Goal: Task Accomplishment & Management: Use online tool/utility

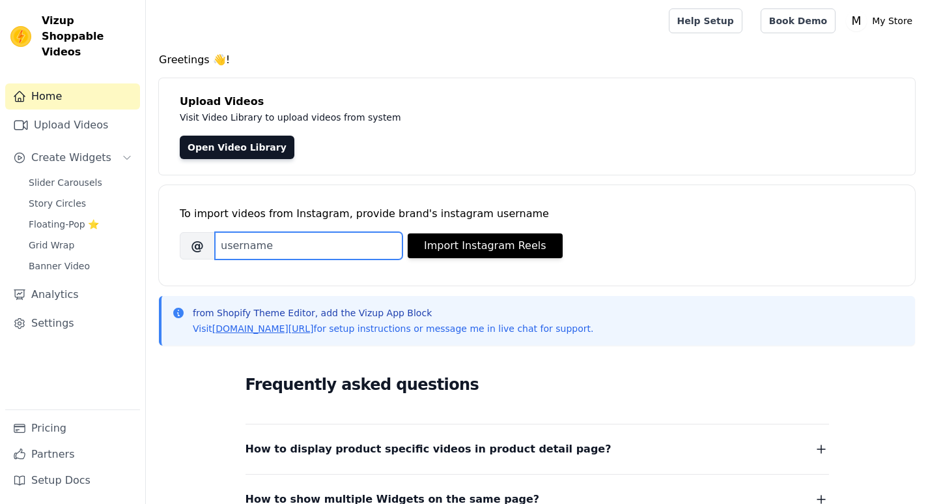
click at [280, 248] on input "Brand's Instagram Username" at bounding box center [309, 245] width 188 height 27
paste input "zyratimepieces"
type input "zyratimepieces"
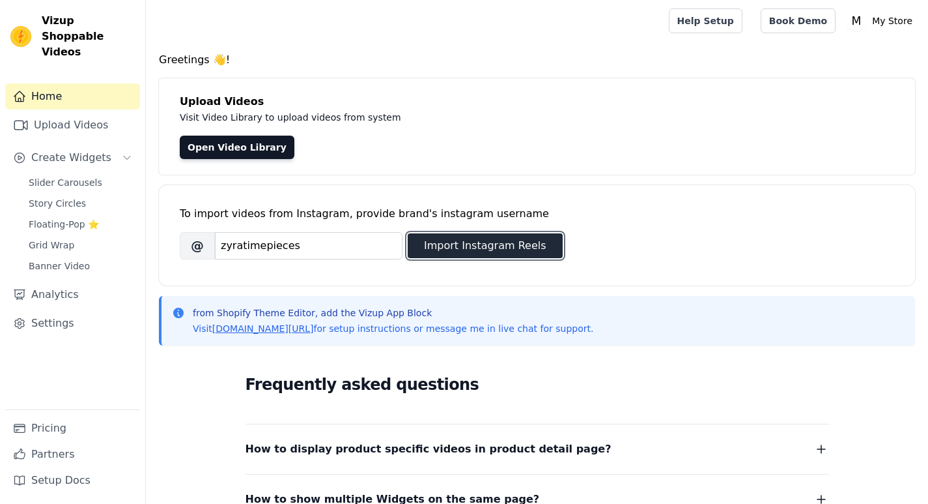
click at [447, 251] on button "Import Instagram Reels" at bounding box center [485, 245] width 155 height 25
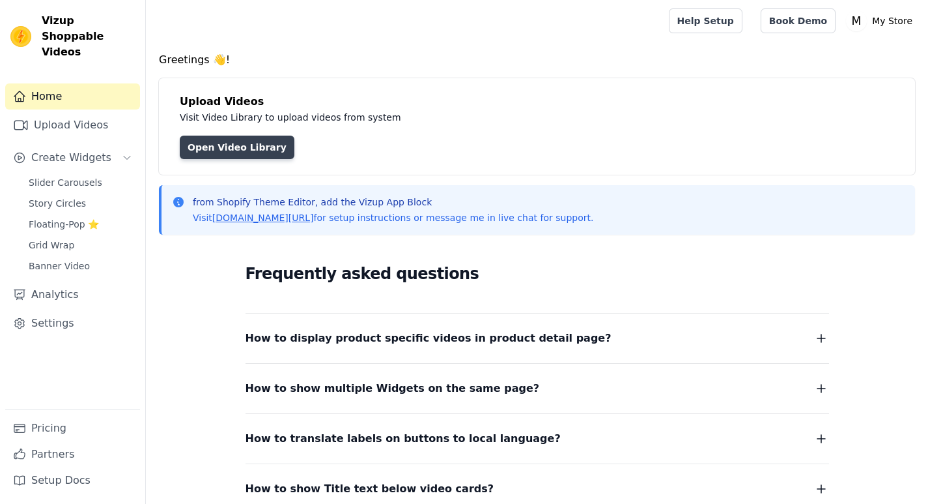
click at [209, 149] on link "Open Video Library" at bounding box center [237, 147] width 115 height 23
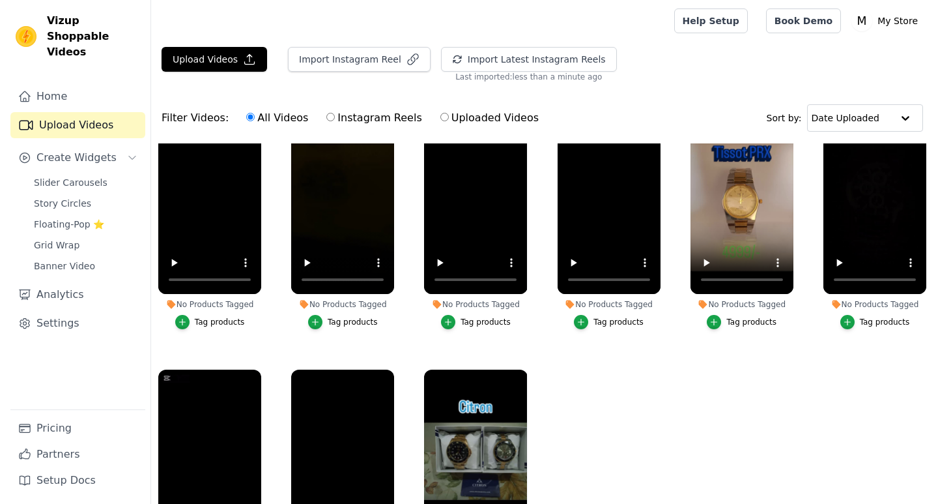
scroll to position [58, 0]
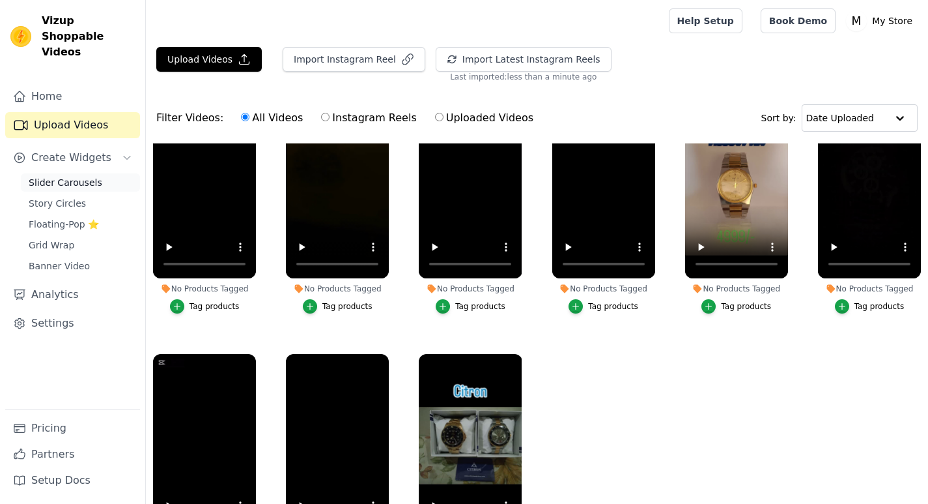
click at [67, 176] on span "Slider Carousels" at bounding box center [66, 182] width 74 height 13
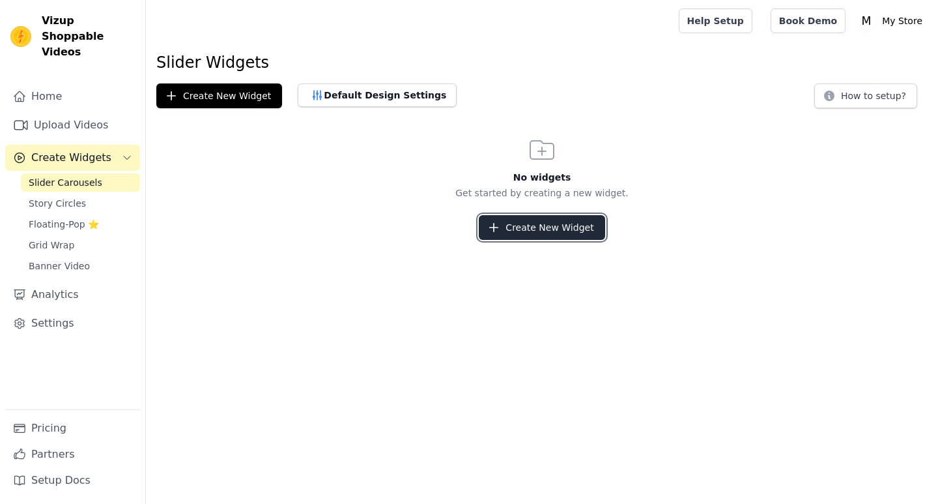
click at [520, 222] on button "Create New Widget" at bounding box center [542, 227] width 126 height 25
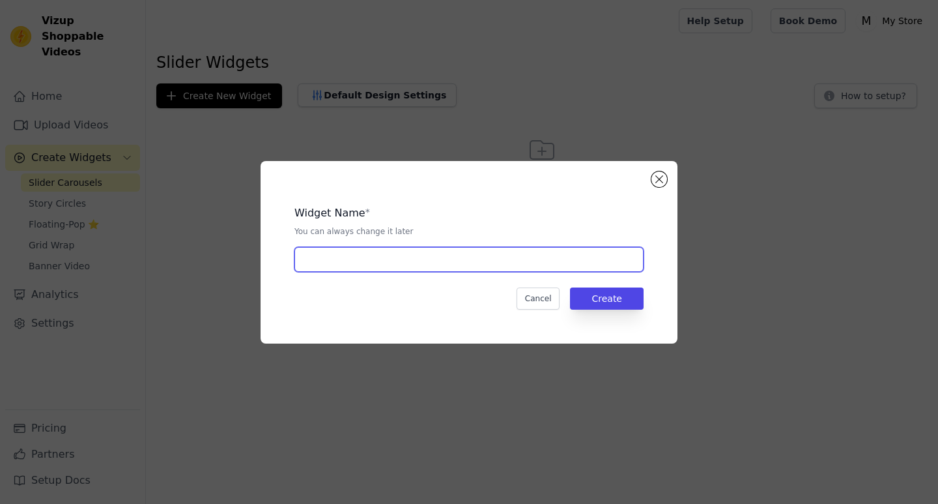
click at [435, 267] on input "text" at bounding box center [469, 259] width 349 height 25
type input "Ads"
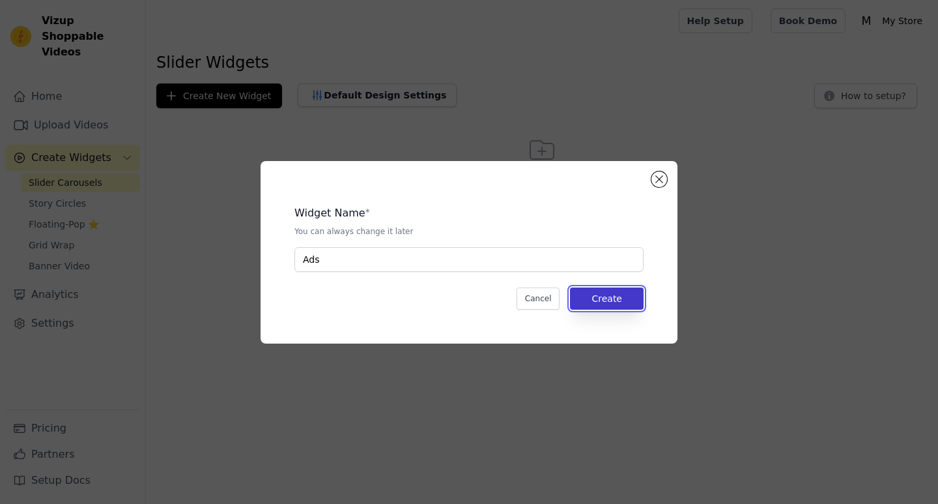
click at [605, 291] on button "Create" at bounding box center [607, 298] width 74 height 22
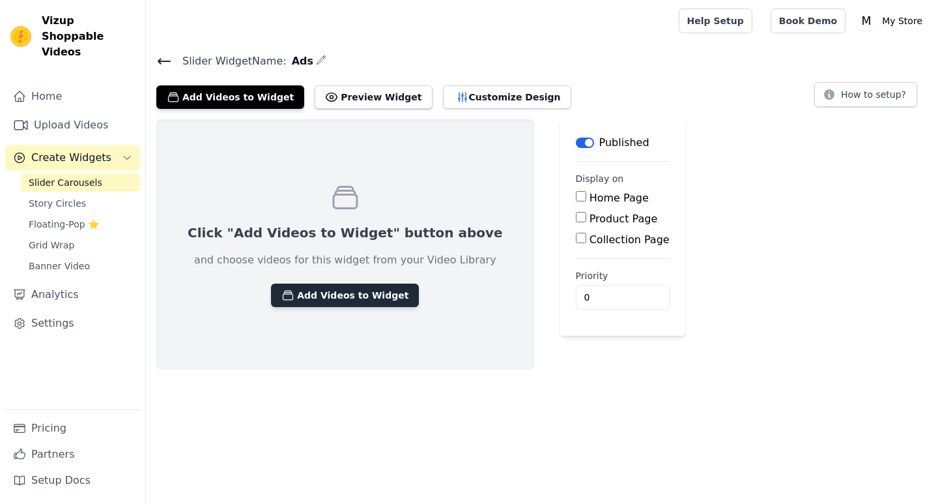
click at [281, 297] on icon "button" at bounding box center [287, 295] width 13 height 13
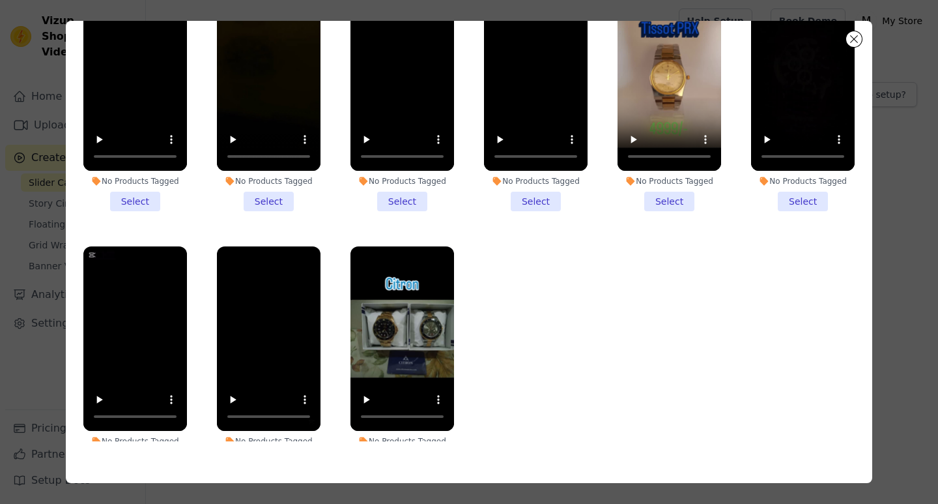
click at [142, 194] on li "No Products Tagged Select" at bounding box center [135, 98] width 104 height 225
click at [0, 0] on input "No Products Tagged Select" at bounding box center [0, 0] width 0 height 0
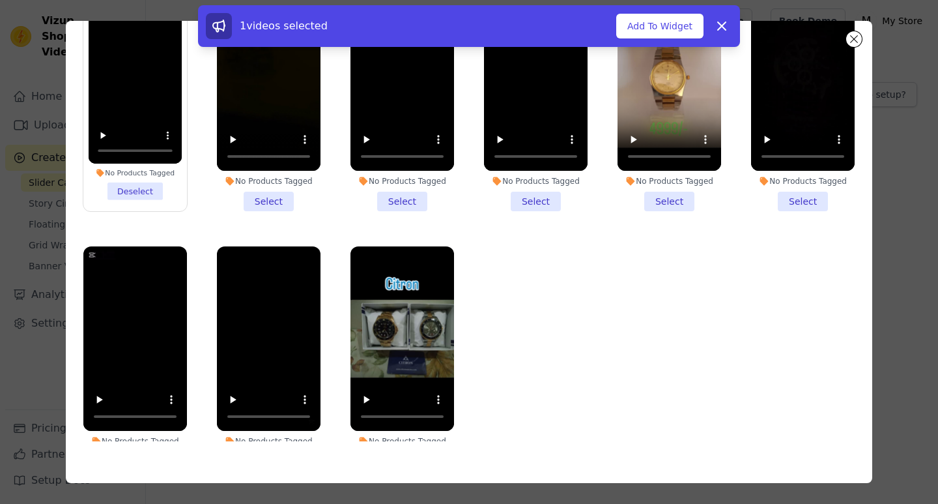
click at [267, 199] on li "No Products Tagged Select" at bounding box center [269, 98] width 104 height 225
click at [0, 0] on input "No Products Tagged Select" at bounding box center [0, 0] width 0 height 0
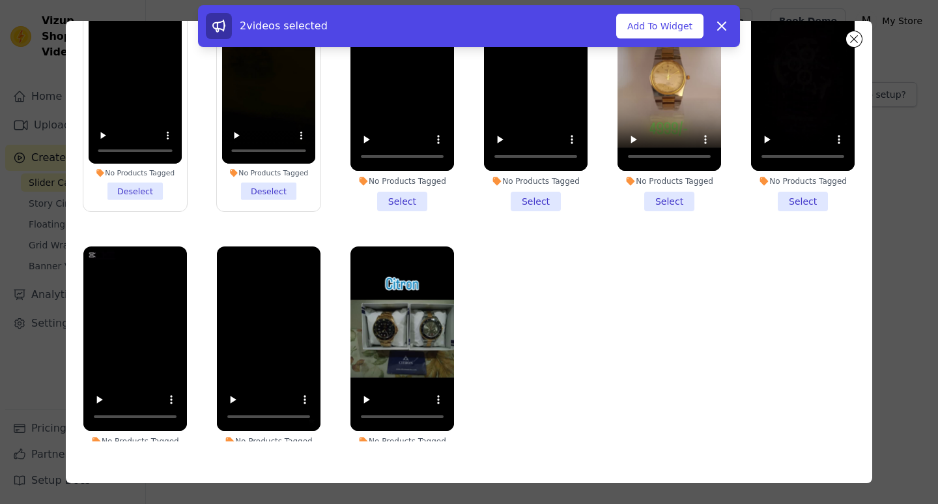
click at [401, 199] on li "No Products Tagged Select" at bounding box center [403, 98] width 104 height 225
click at [0, 0] on input "No Products Tagged Select" at bounding box center [0, 0] width 0 height 0
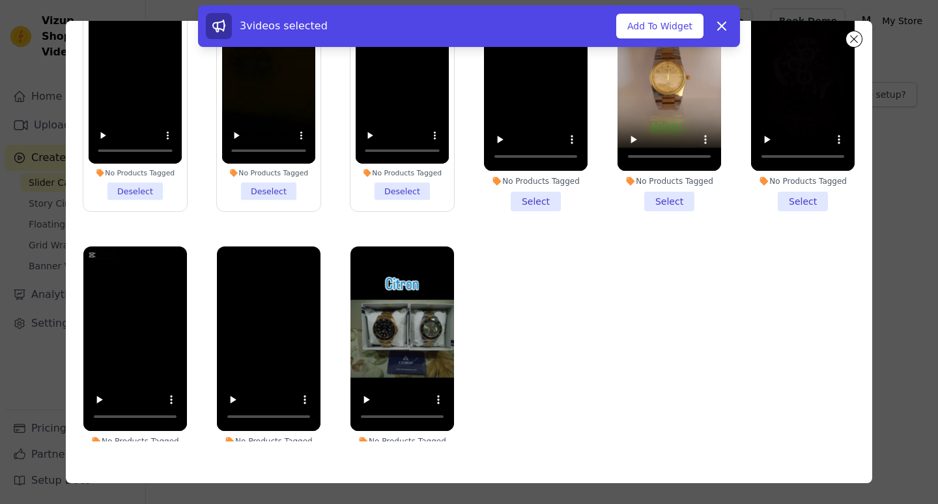
drag, startPoint x: 520, startPoint y: 198, endPoint x: 626, endPoint y: 201, distance: 106.2
click at [522, 198] on li "No Products Tagged Select" at bounding box center [536, 98] width 104 height 225
click at [646, 201] on li "No Products Tagged Select" at bounding box center [670, 98] width 104 height 225
click at [0, 0] on input "No Products Tagged Select" at bounding box center [0, 0] width 0 height 0
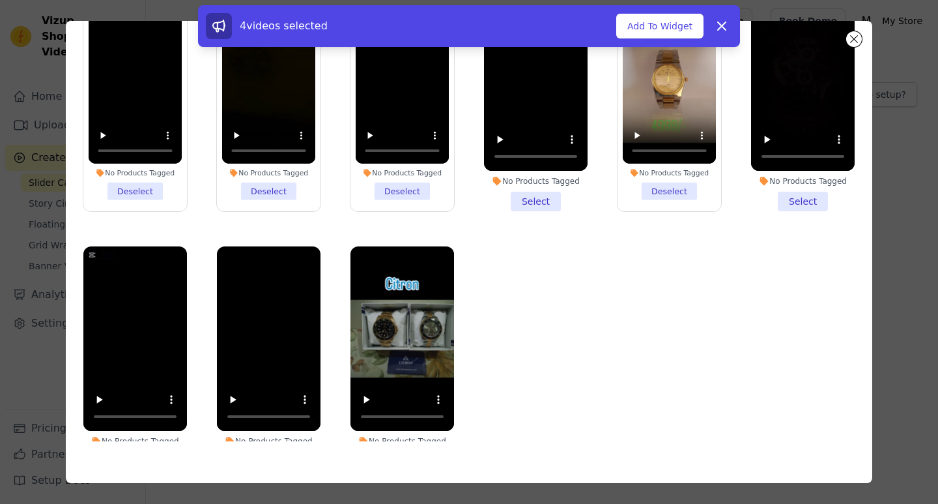
click at [777, 194] on li "No Products Tagged Select" at bounding box center [803, 98] width 104 height 225
click at [0, 0] on input "No Products Tagged Select" at bounding box center [0, 0] width 0 height 0
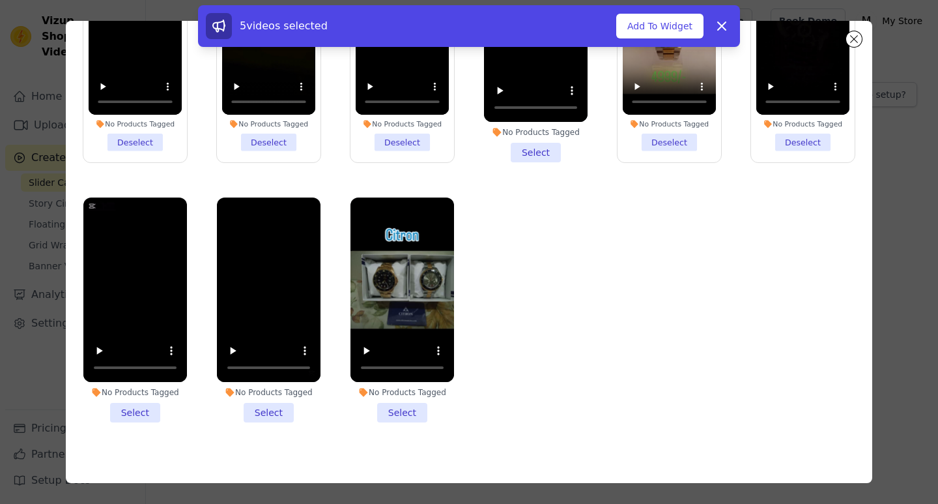
scroll to position [55, 0]
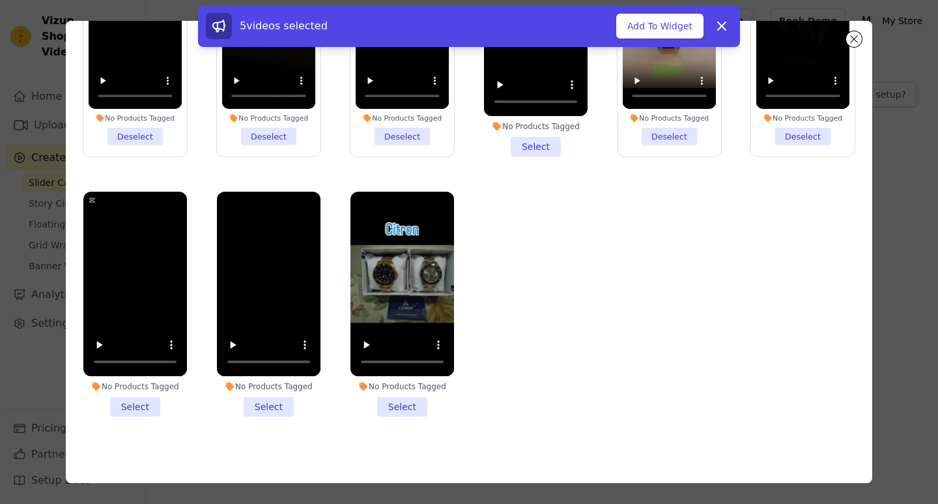
click at [126, 384] on li "No Products Tagged Select" at bounding box center [135, 304] width 104 height 225
click at [0, 0] on input "No Products Tagged Select" at bounding box center [0, 0] width 0 height 0
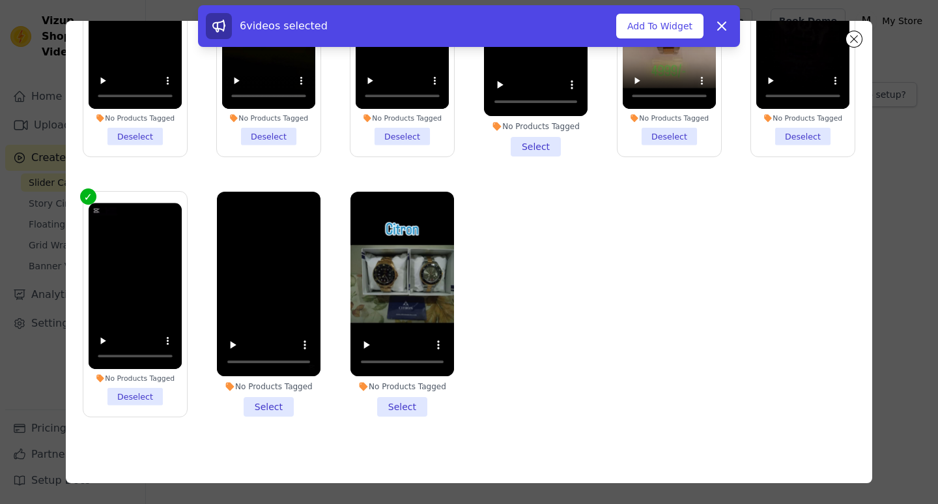
click at [263, 406] on li "No Products Tagged Select" at bounding box center [269, 304] width 104 height 225
click at [0, 0] on input "No Products Tagged Select" at bounding box center [0, 0] width 0 height 0
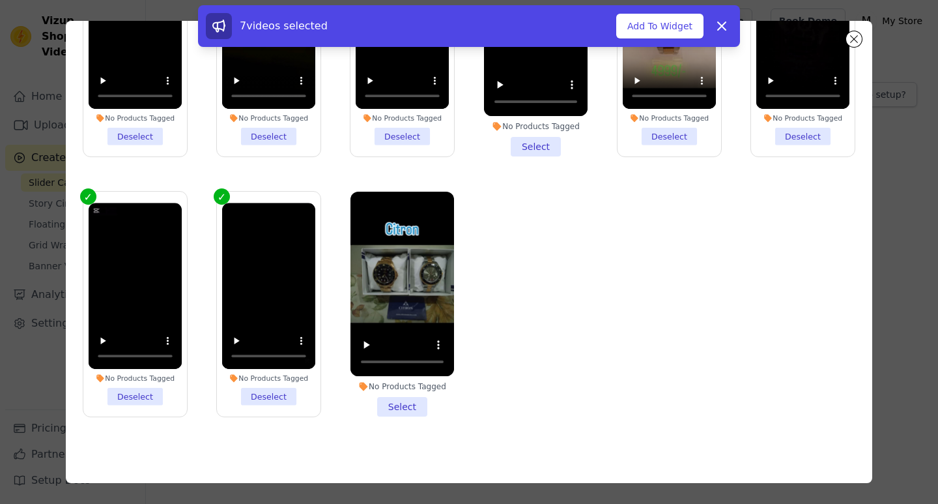
click at [397, 397] on li "No Products Tagged Select" at bounding box center [403, 304] width 104 height 225
click at [0, 0] on input "No Products Tagged Select" at bounding box center [0, 0] width 0 height 0
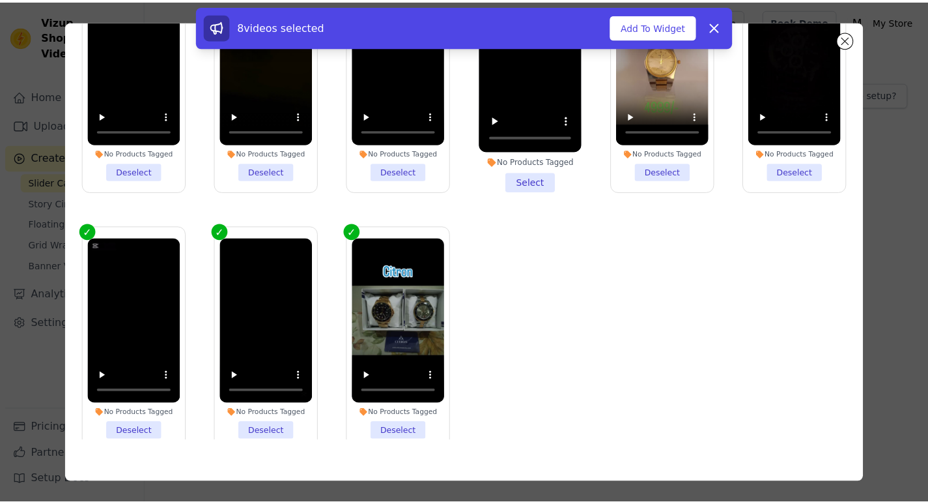
scroll to position [0, 0]
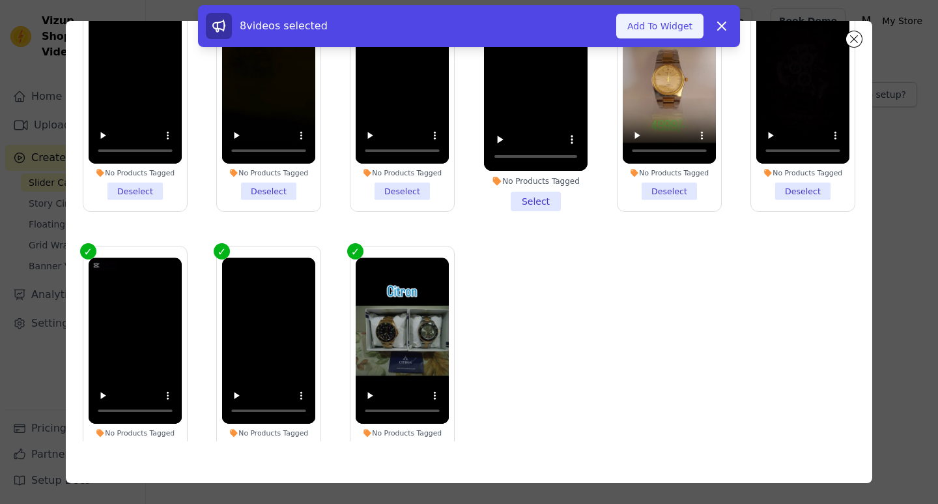
click at [663, 29] on button "Add To Widget" at bounding box center [659, 26] width 87 height 25
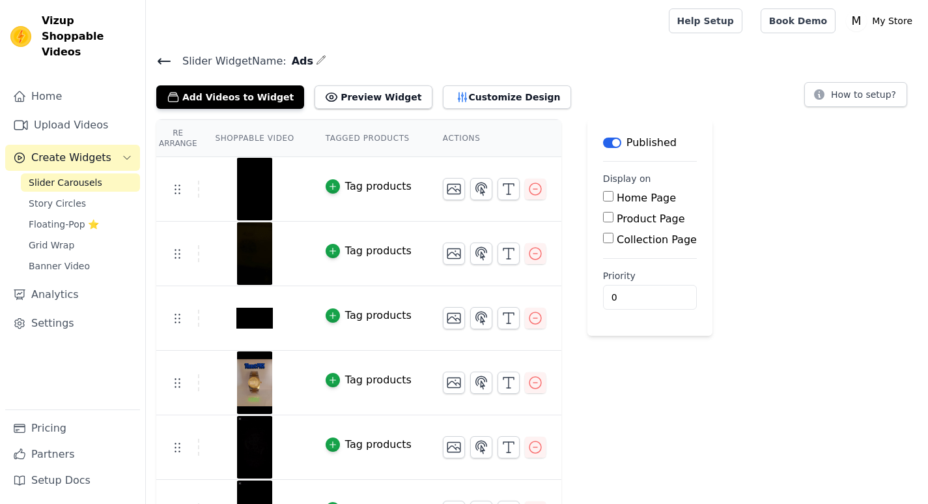
click at [603, 197] on input "Home Page" at bounding box center [608, 196] width 10 height 10
checkbox input "true"
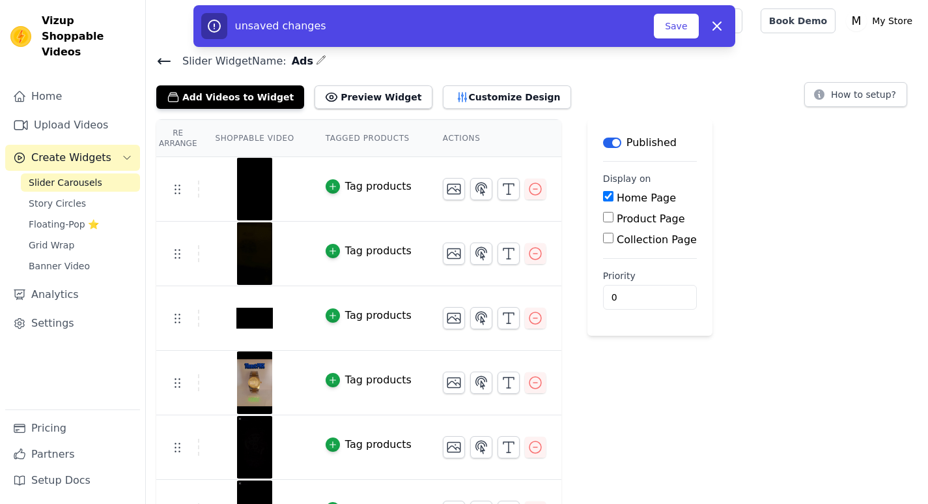
click at [603, 218] on input "Product Page" at bounding box center [608, 217] width 10 height 10
checkbox input "true"
click at [676, 22] on button "Save" at bounding box center [676, 26] width 44 height 25
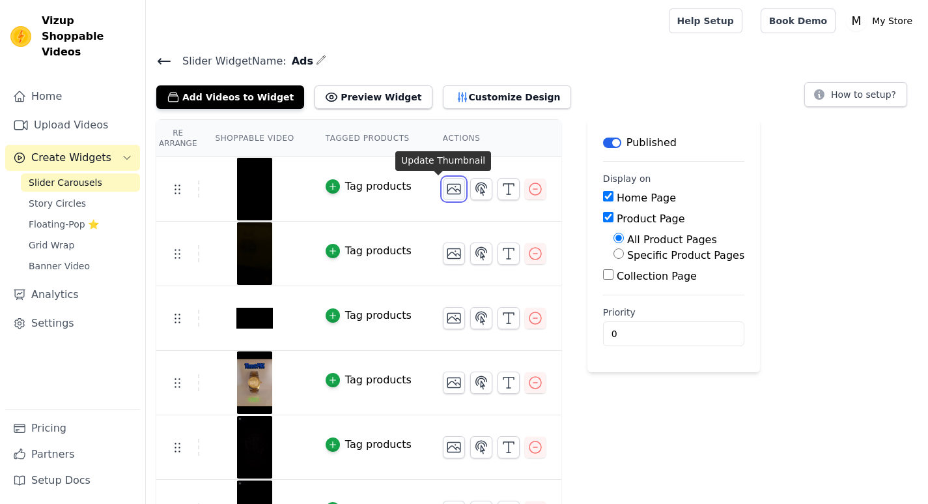
click at [446, 189] on icon "button" at bounding box center [454, 189] width 16 height 16
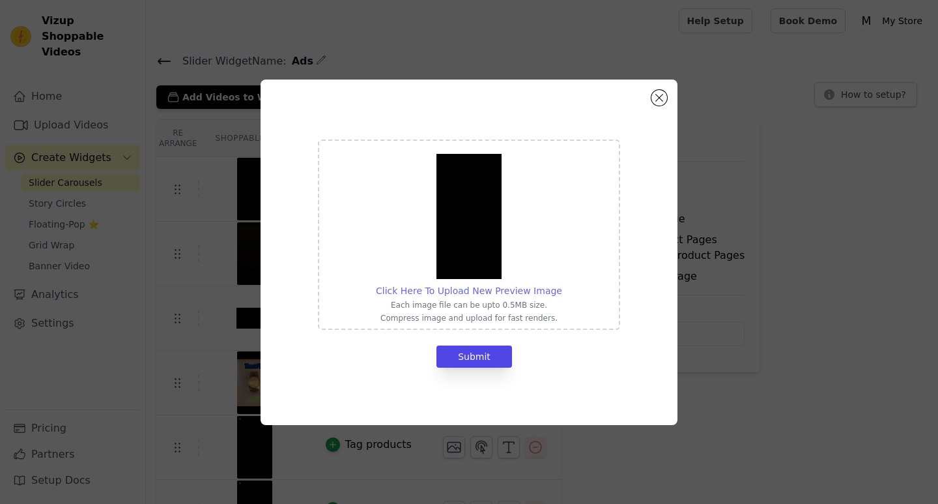
click at [485, 295] on span "Click Here To Upload New Preview Image" at bounding box center [469, 290] width 186 height 10
click at [562, 284] on input "Click Here To Upload New Preview Image Each image file can be upto 0.5MB size. …" at bounding box center [562, 283] width 1 height 1
click at [667, 96] on div "Click Here To Upload New Preview Image Each image file can be upto 0.5MB size. …" at bounding box center [469, 251] width 417 height 345
click at [659, 99] on button "Close modal" at bounding box center [660, 98] width 16 height 16
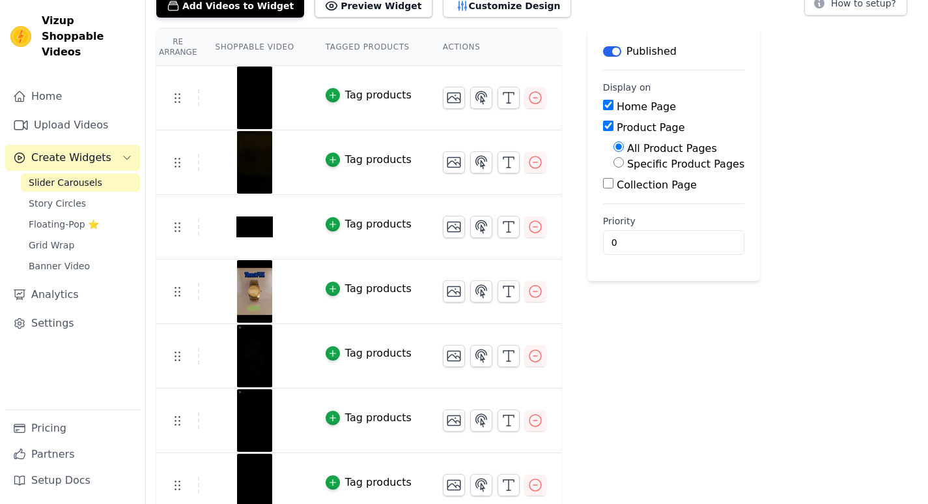
scroll to position [169, 0]
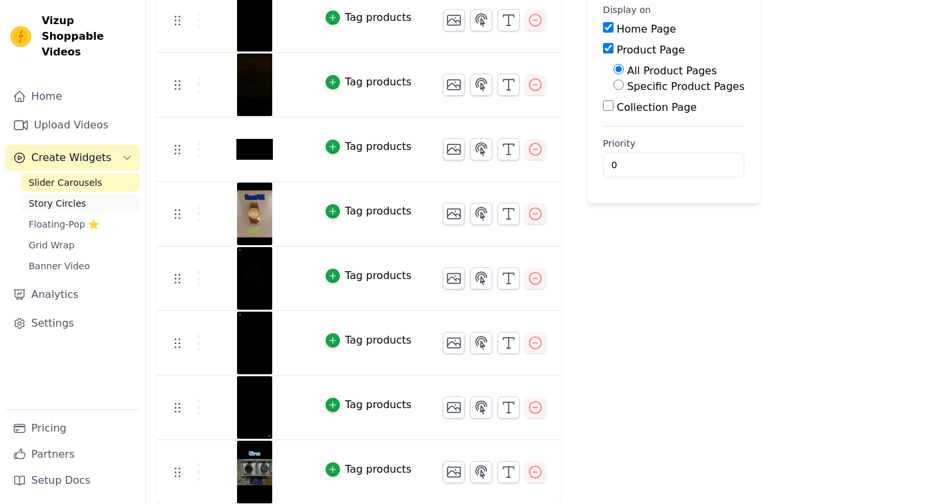
click at [64, 197] on span "Story Circles" at bounding box center [57, 203] width 57 height 13
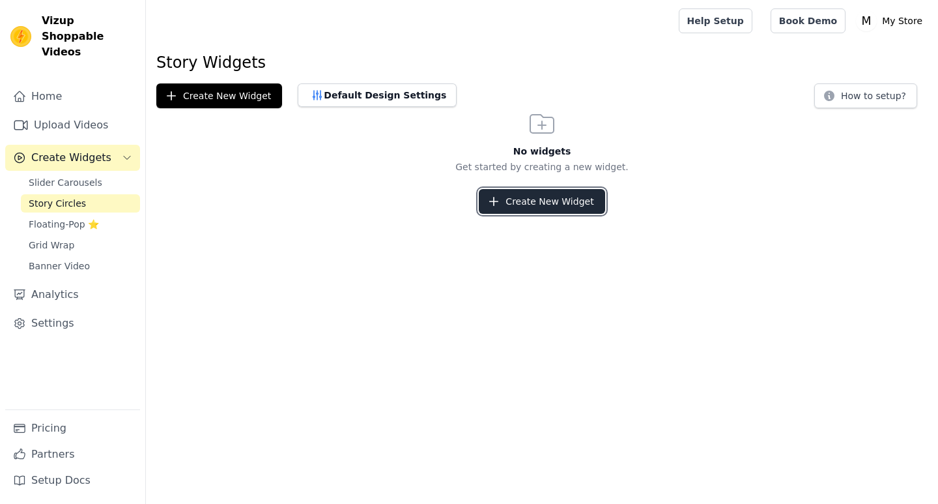
click at [495, 201] on icon "button" at bounding box center [493, 201] width 13 height 13
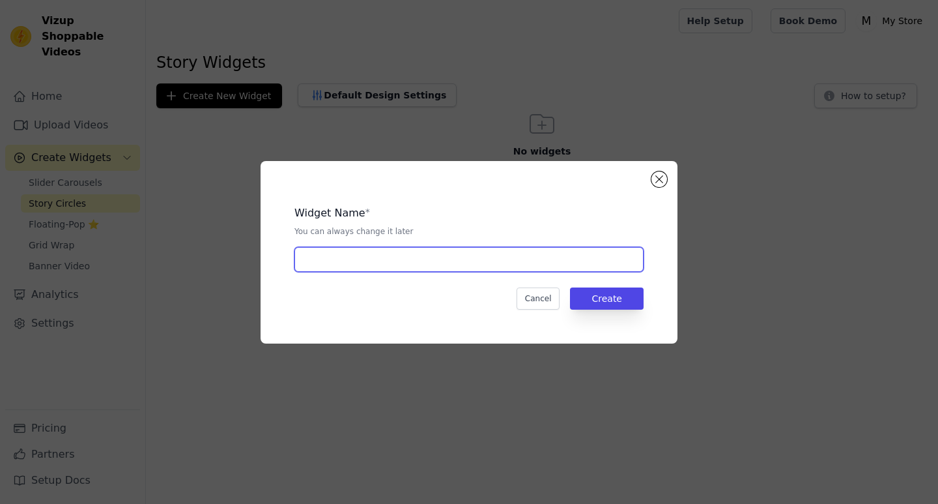
click at [425, 255] on input "text" at bounding box center [469, 259] width 349 height 25
type input "Ads"
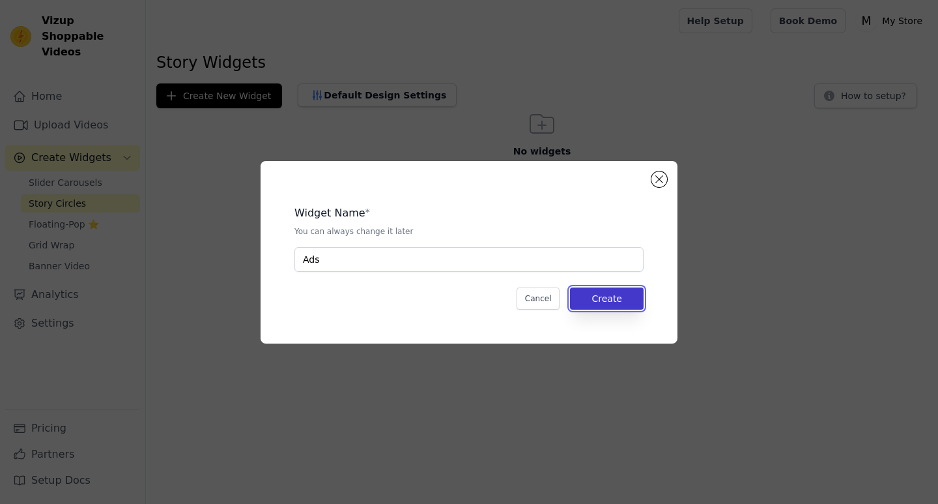
click at [616, 288] on button "Create" at bounding box center [607, 298] width 74 height 22
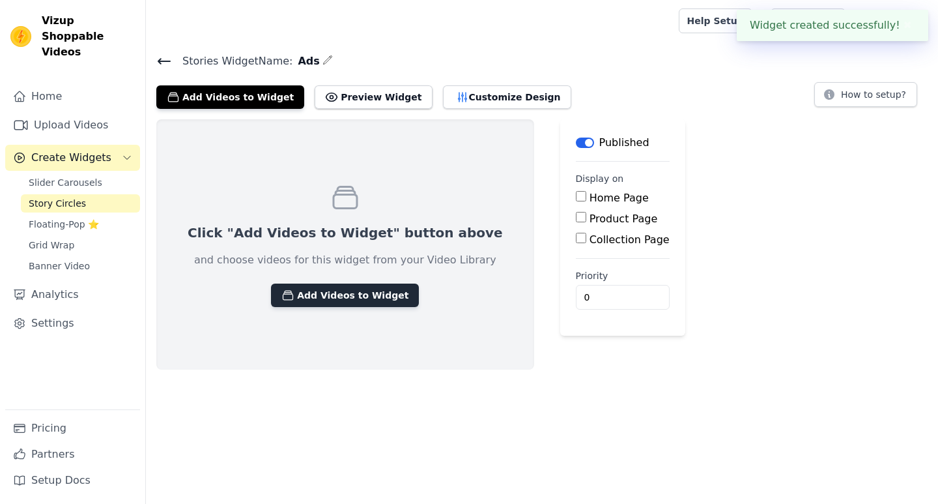
click at [353, 296] on button "Add Videos to Widget" at bounding box center [345, 294] width 148 height 23
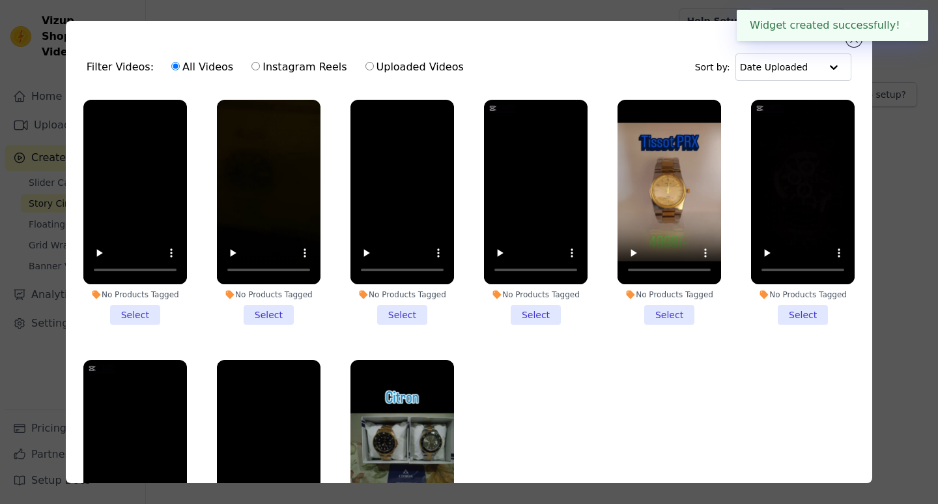
click at [140, 304] on li "No Products Tagged Select" at bounding box center [135, 212] width 104 height 225
click at [0, 0] on input "No Products Tagged Select" at bounding box center [0, 0] width 0 height 0
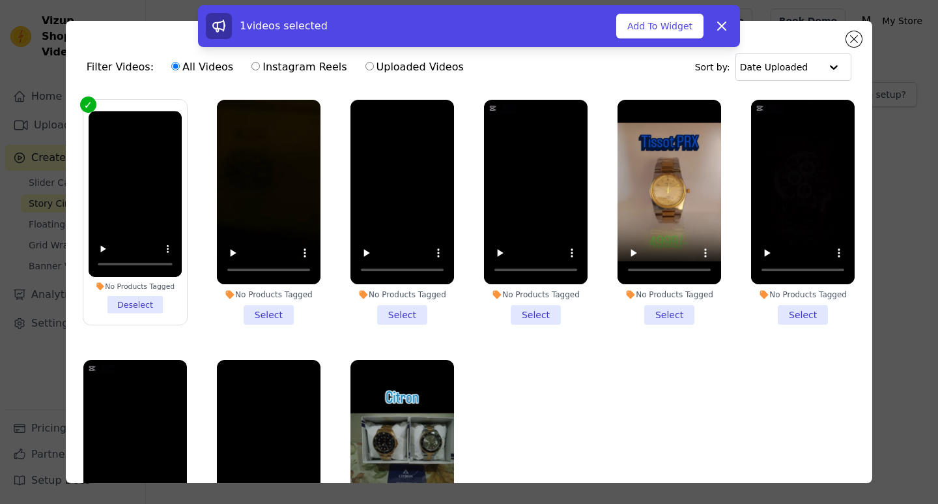
click at [253, 313] on li "No Products Tagged Select" at bounding box center [269, 212] width 104 height 225
click at [0, 0] on input "No Products Tagged Select" at bounding box center [0, 0] width 0 height 0
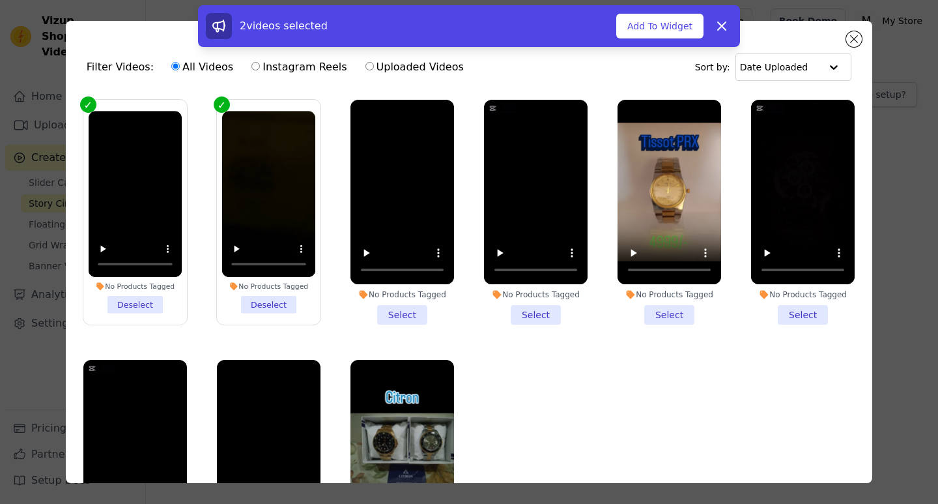
drag, startPoint x: 384, startPoint y: 317, endPoint x: 403, endPoint y: 317, distance: 18.9
click at [384, 317] on li "No Products Tagged Select" at bounding box center [403, 212] width 104 height 225
click at [0, 0] on input "No Products Tagged Select" at bounding box center [0, 0] width 0 height 0
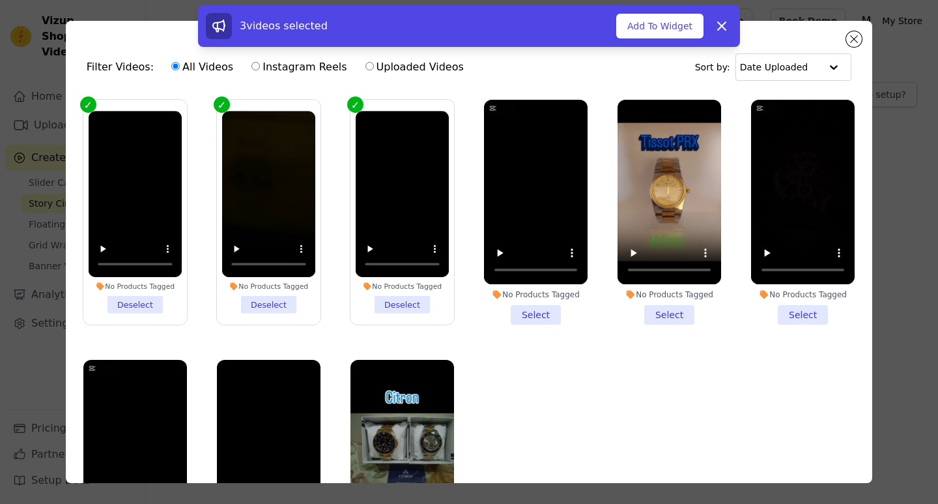
click at [512, 308] on li "No Products Tagged Select" at bounding box center [536, 212] width 104 height 225
click at [0, 0] on input "No Products Tagged Select" at bounding box center [0, 0] width 0 height 0
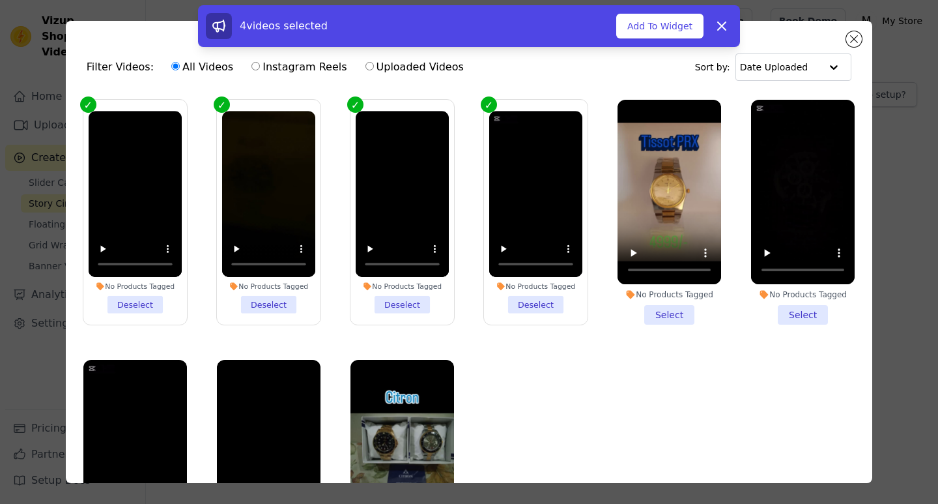
click at [652, 311] on li "No Products Tagged Select" at bounding box center [670, 212] width 104 height 225
click at [0, 0] on input "No Products Tagged Select" at bounding box center [0, 0] width 0 height 0
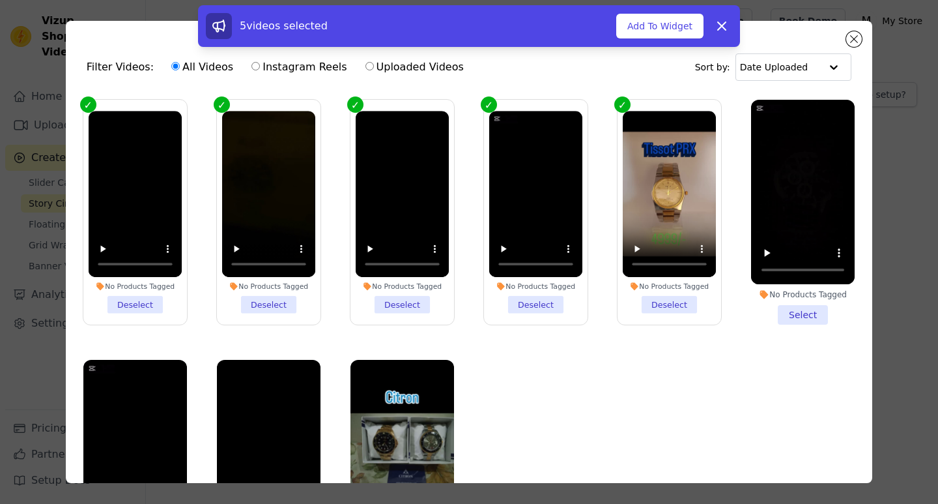
click at [768, 311] on li "No Products Tagged Select" at bounding box center [803, 212] width 104 height 225
click at [0, 0] on input "No Products Tagged Select" at bounding box center [0, 0] width 0 height 0
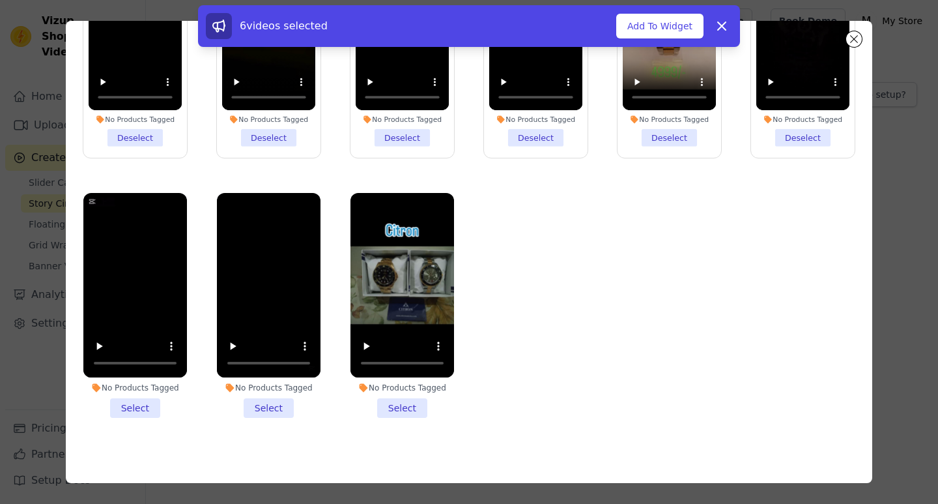
scroll to position [113, 0]
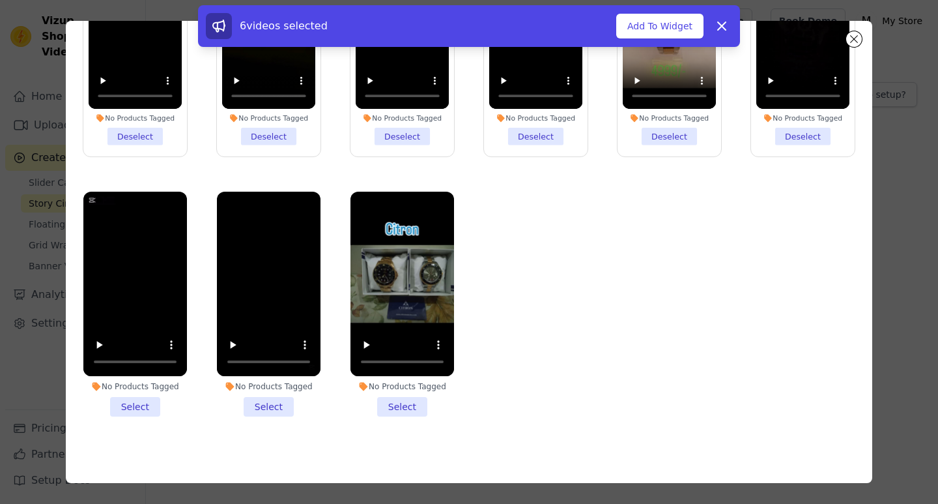
drag, startPoint x: 121, startPoint y: 403, endPoint x: 129, endPoint y: 403, distance: 7.8
click at [124, 403] on li "No Products Tagged Select" at bounding box center [135, 304] width 104 height 225
click at [0, 0] on input "No Products Tagged Select" at bounding box center [0, 0] width 0 height 0
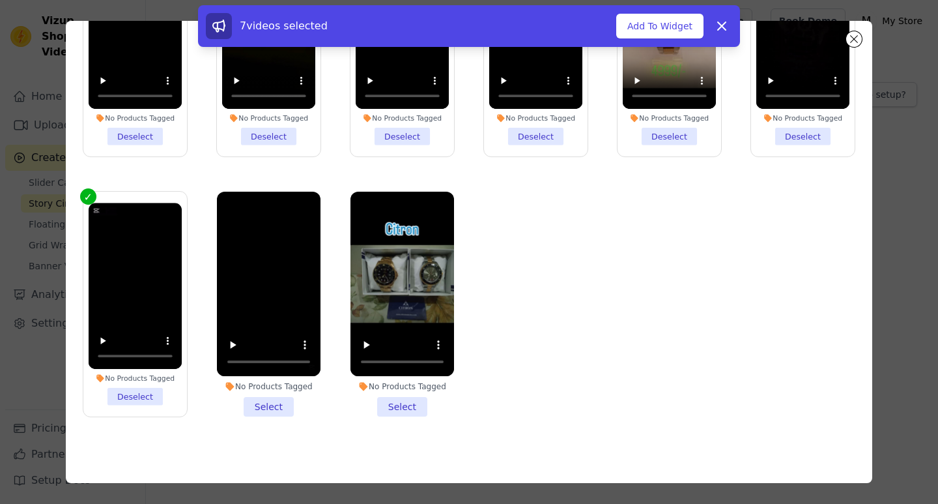
click at [253, 401] on li "No Products Tagged Select" at bounding box center [269, 304] width 104 height 225
click at [0, 0] on input "No Products Tagged Select" at bounding box center [0, 0] width 0 height 0
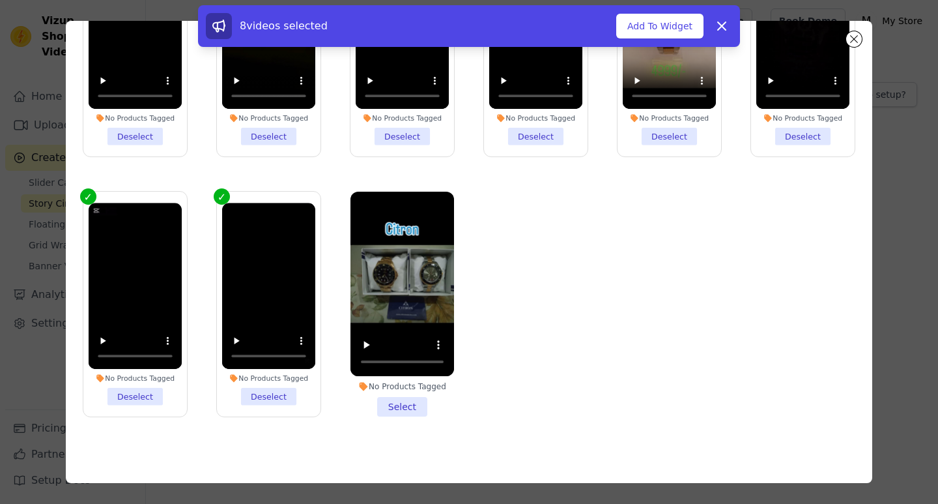
click at [394, 388] on li "No Products Tagged Select" at bounding box center [403, 304] width 104 height 225
click at [0, 0] on input "No Products Tagged Select" at bounding box center [0, 0] width 0 height 0
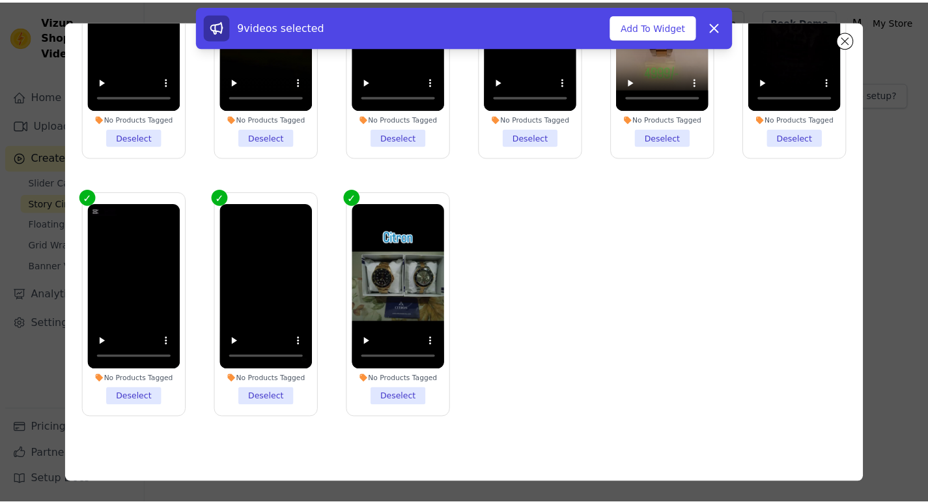
scroll to position [55, 0]
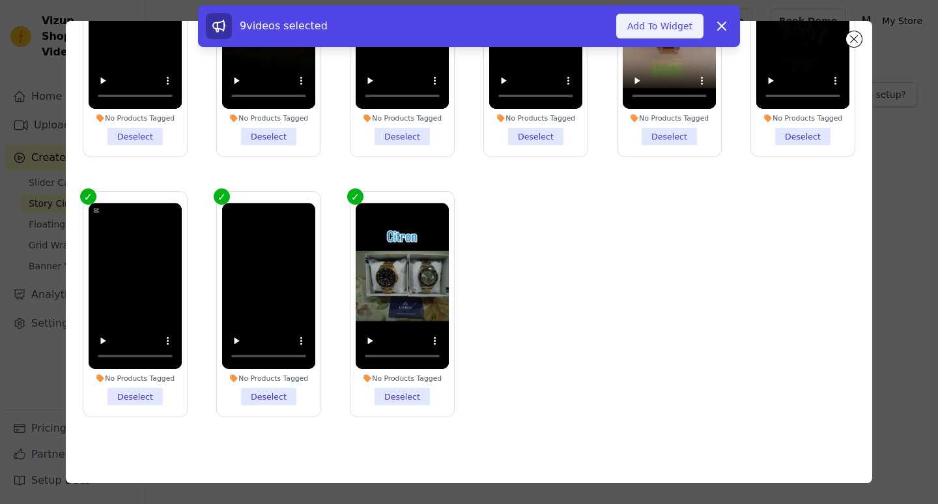
click at [647, 31] on button "Add To Widget" at bounding box center [659, 26] width 87 height 25
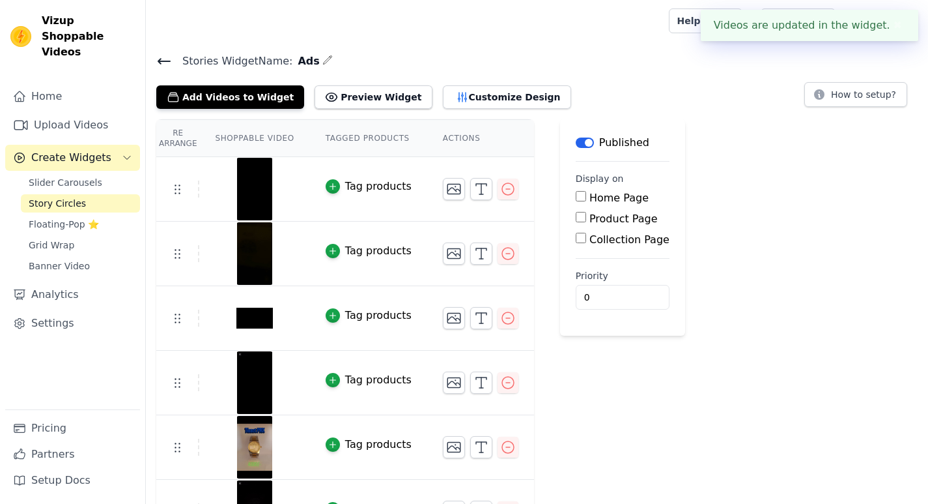
click at [576, 199] on input "Home Page" at bounding box center [581, 196] width 10 height 10
checkbox input "true"
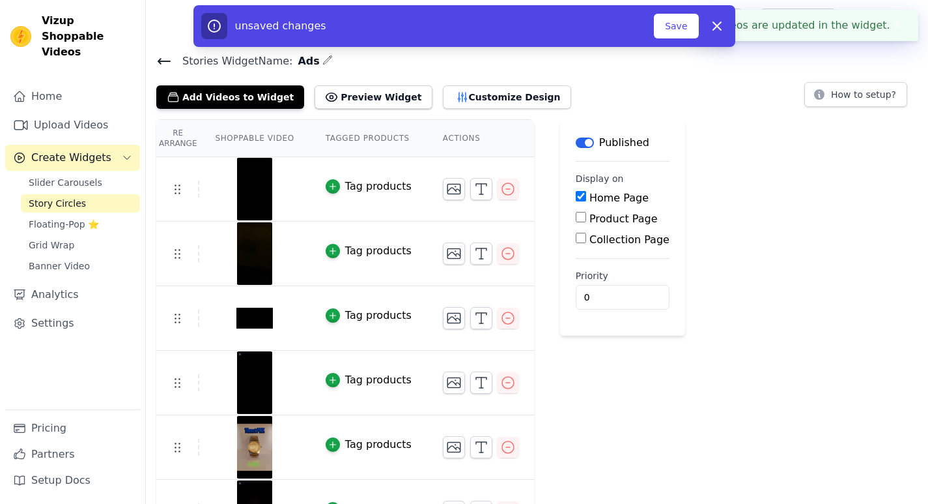
click at [576, 217] on input "Product Page" at bounding box center [581, 217] width 10 height 10
checkbox input "true"
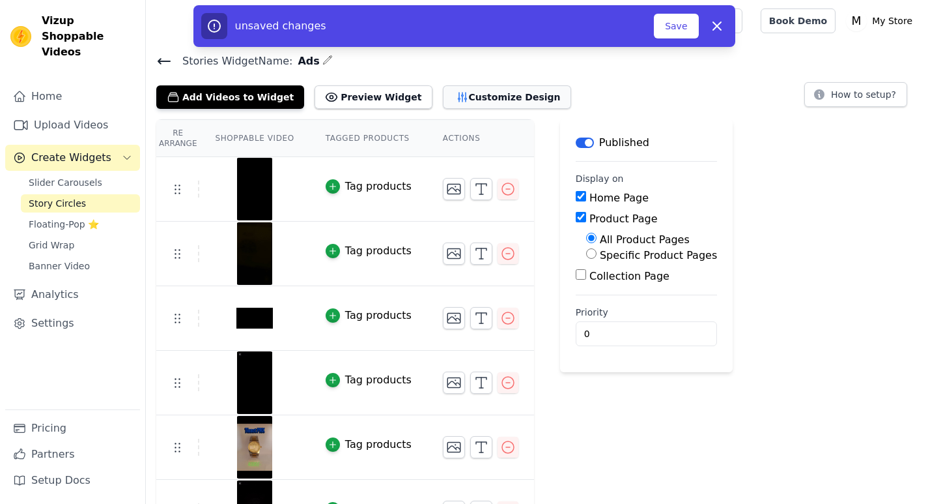
click at [453, 93] on button "Customize Design" at bounding box center [507, 96] width 128 height 23
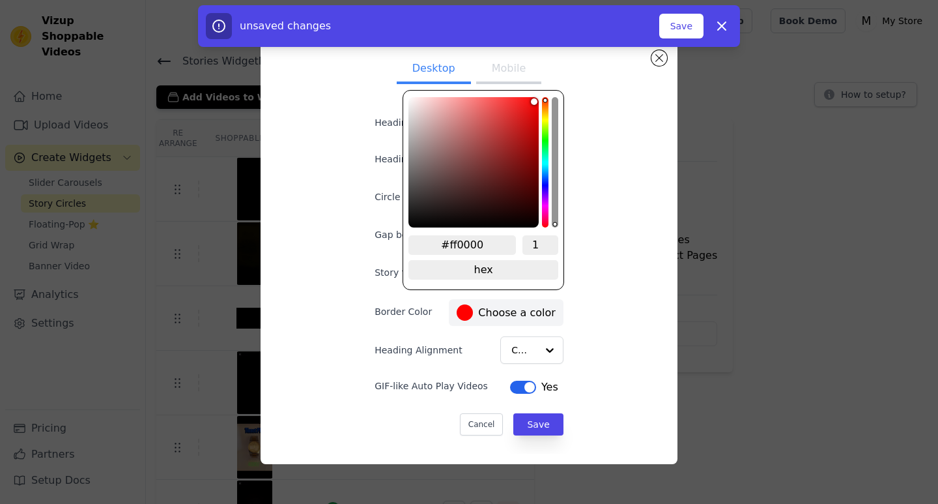
click at [500, 315] on label "#ff0000 Choose a color" at bounding box center [506, 312] width 98 height 16
type input "#a41212"
type input "#a51313"
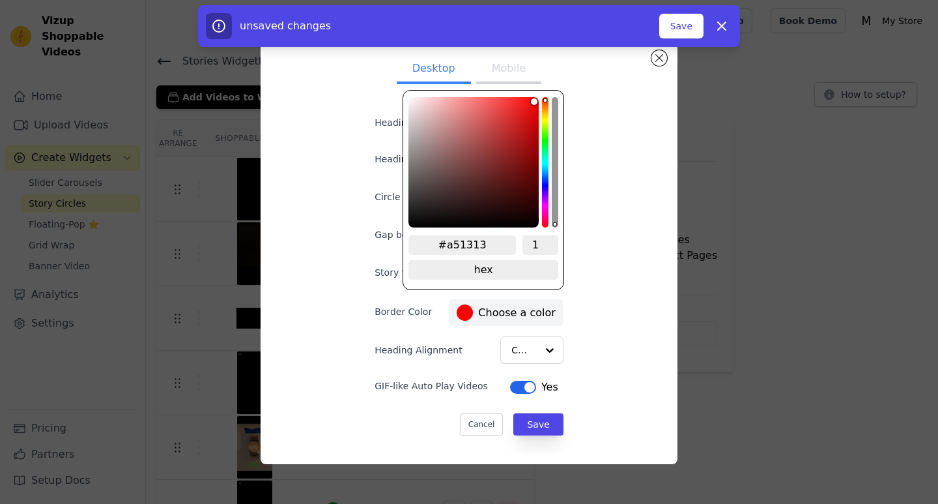
type input "#9d1d1d"
type input "#8f2727"
type input "#7b2f2f"
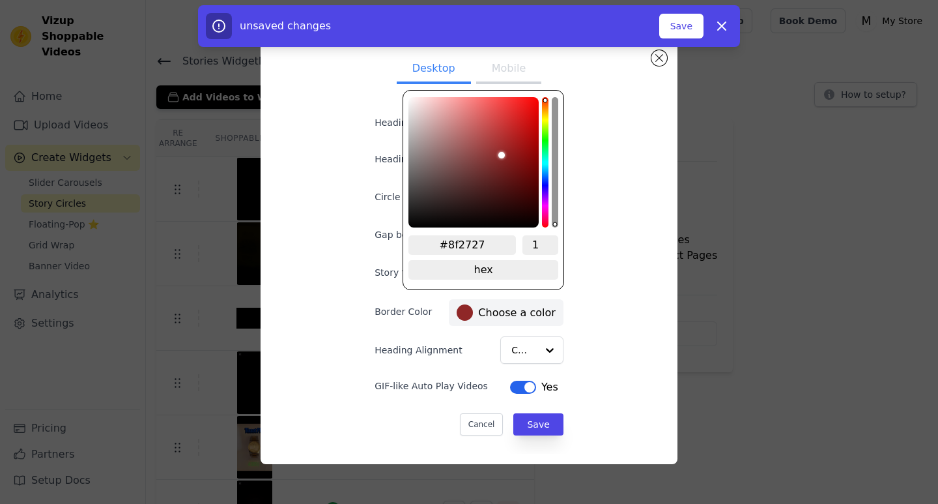
type input "#7b2f2f"
type input "#663232"
type input "#513030"
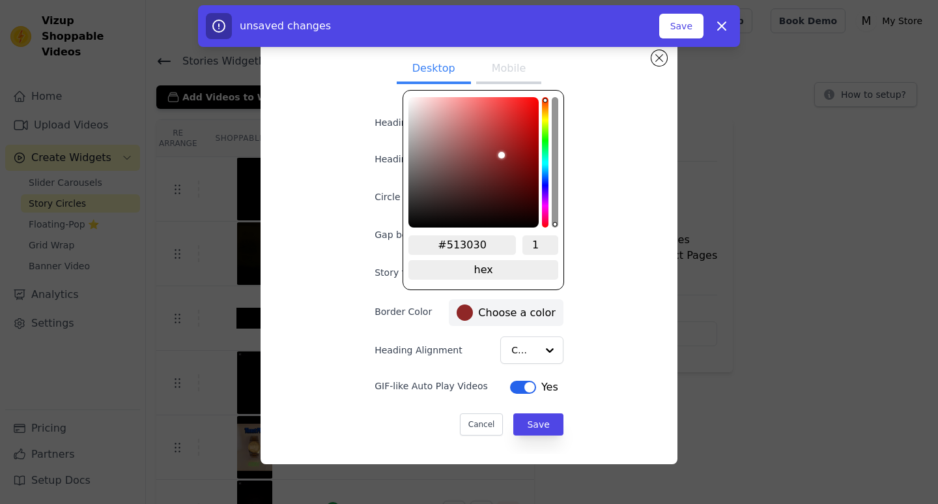
type input "#3a2828"
type input "#271e1e"
type input "#121010"
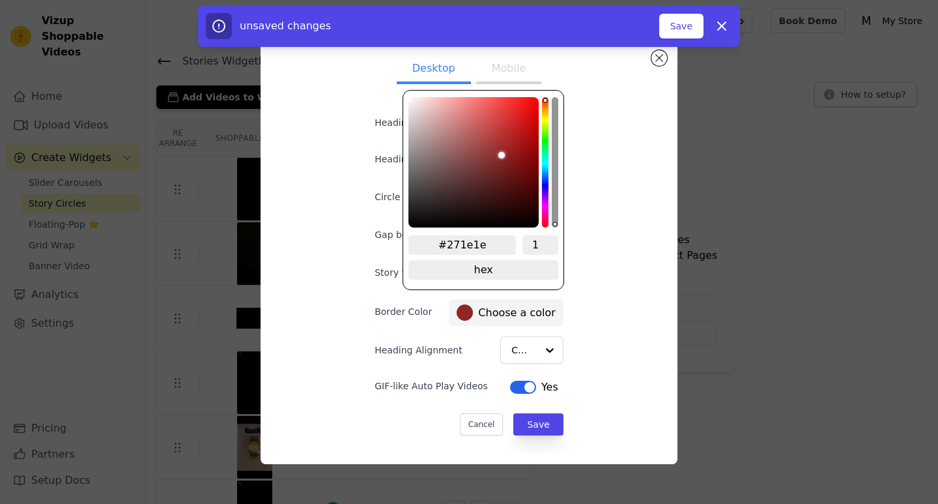
type input "#121010"
type input "#000000"
drag, startPoint x: 525, startPoint y: 144, endPoint x: 387, endPoint y: 259, distance: 179.4
click at [387, 259] on div "Desktop Mobile Heading Heading font size (in px) 16 Circle Size (in px) 80 Gap …" at bounding box center [469, 251] width 231 height 403
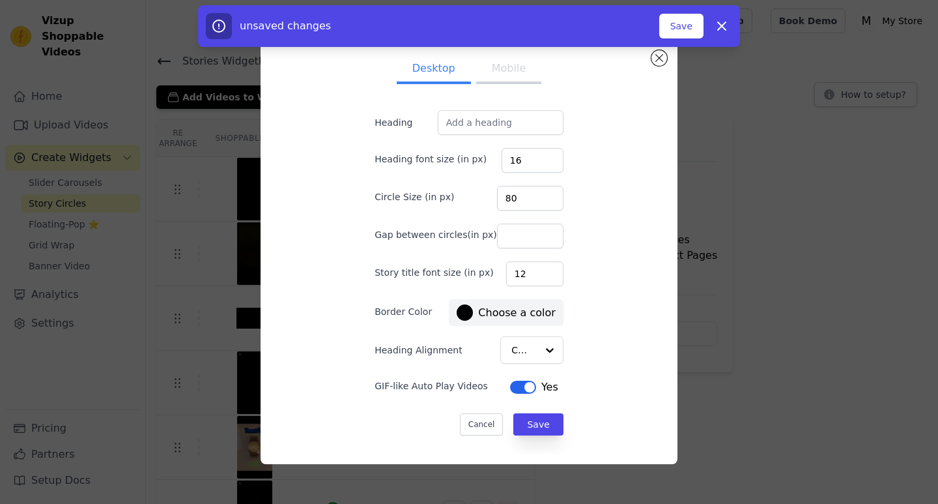
click at [342, 278] on div "Desktop Mobile Heading Heading font size (in px) 16 Circle Size (in px) 80 Gap …" at bounding box center [469, 251] width 396 height 403
click at [518, 69] on button "Mobile" at bounding box center [508, 69] width 65 height 29
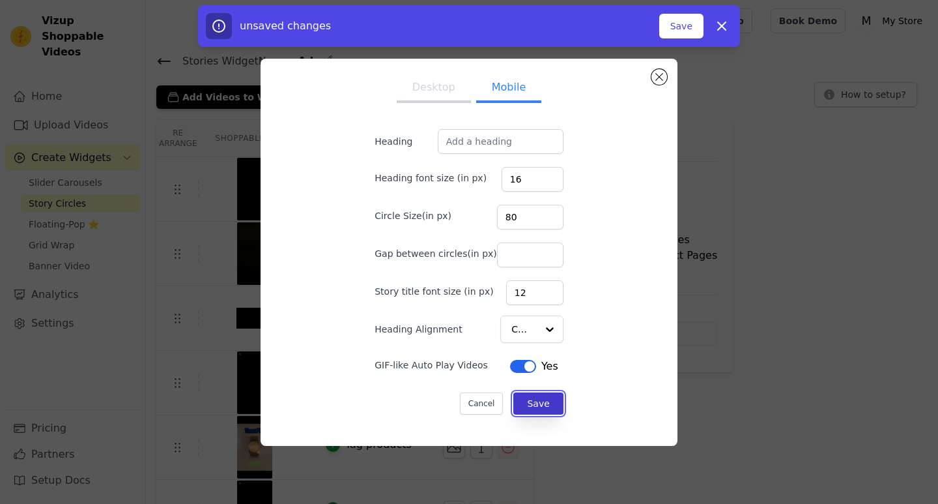
click at [517, 402] on button "Save" at bounding box center [538, 403] width 50 height 22
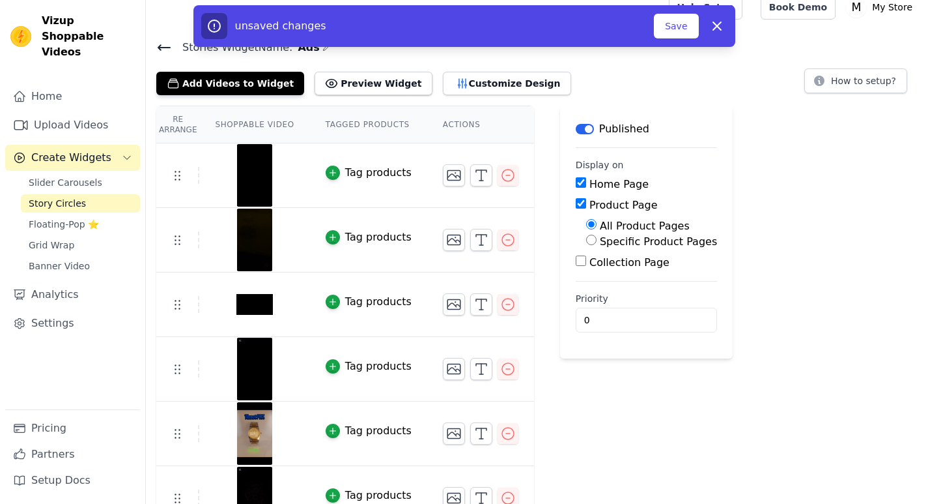
scroll to position [0, 0]
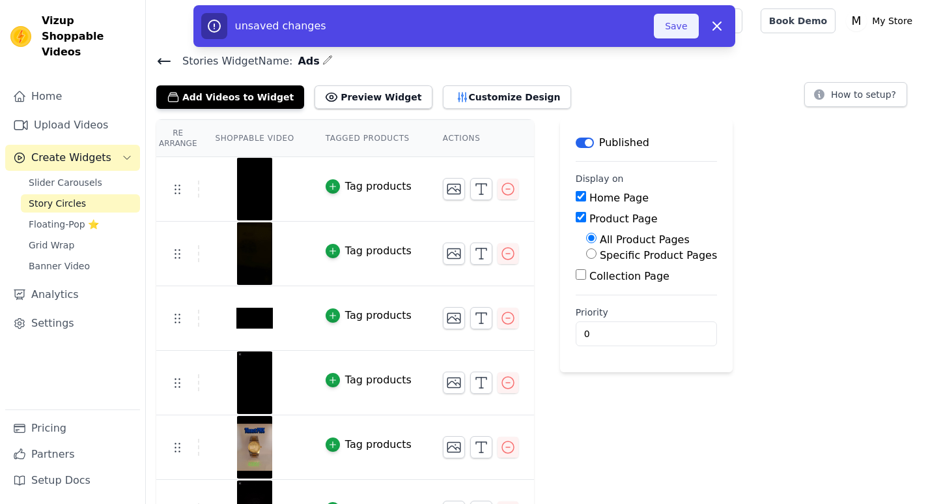
click at [683, 30] on button "Save" at bounding box center [676, 26] width 44 height 25
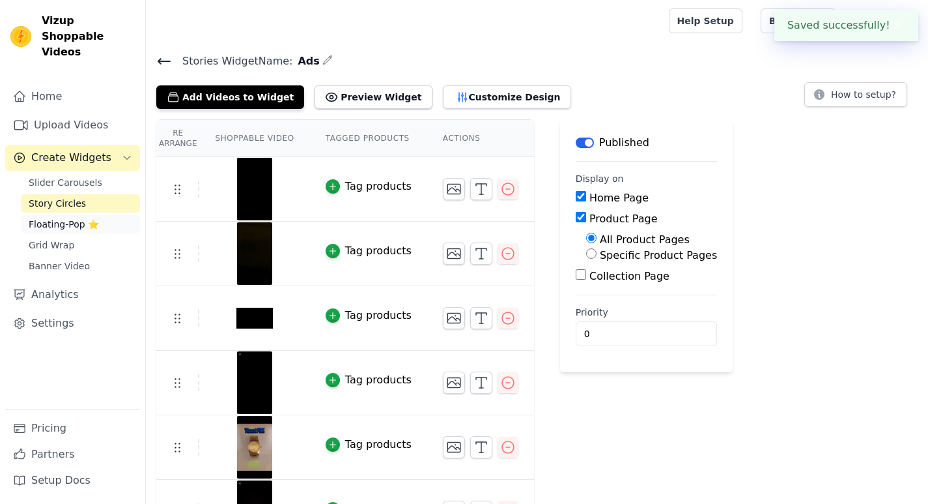
click at [51, 218] on span "Floating-Pop ⭐" at bounding box center [64, 224] width 70 height 13
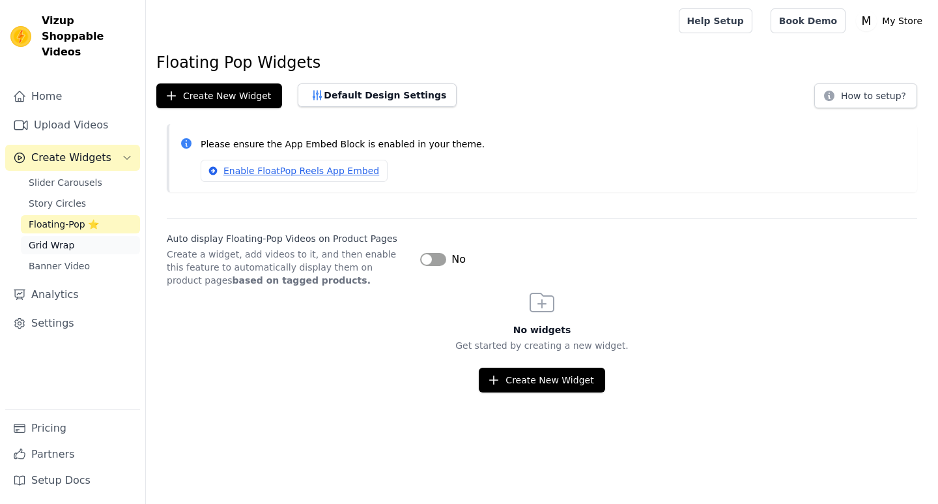
click at [65, 238] on span "Grid Wrap" at bounding box center [52, 244] width 46 height 13
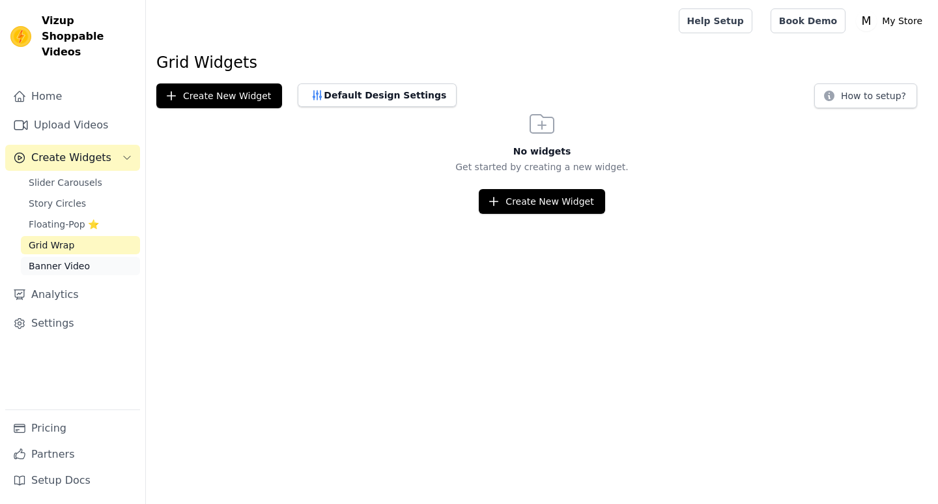
click at [66, 257] on link "Banner Video" at bounding box center [80, 266] width 119 height 18
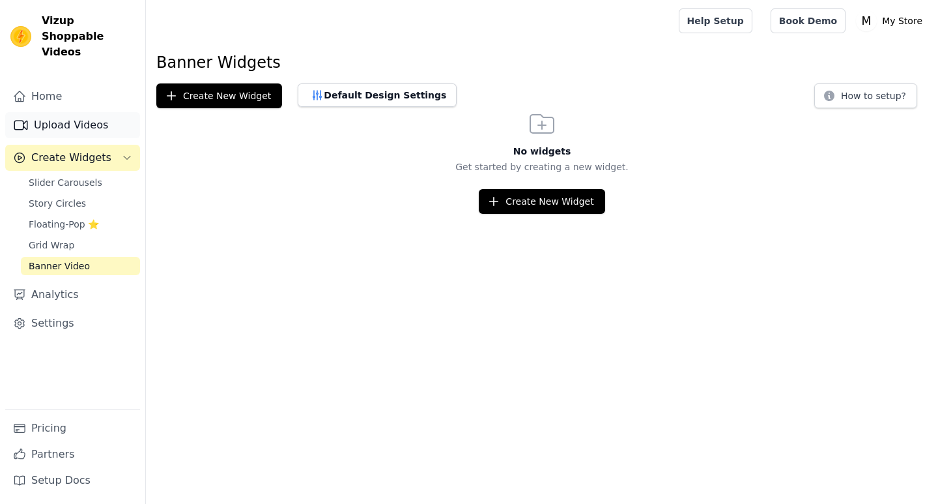
click at [62, 112] on link "Upload Videos" at bounding box center [72, 125] width 135 height 26
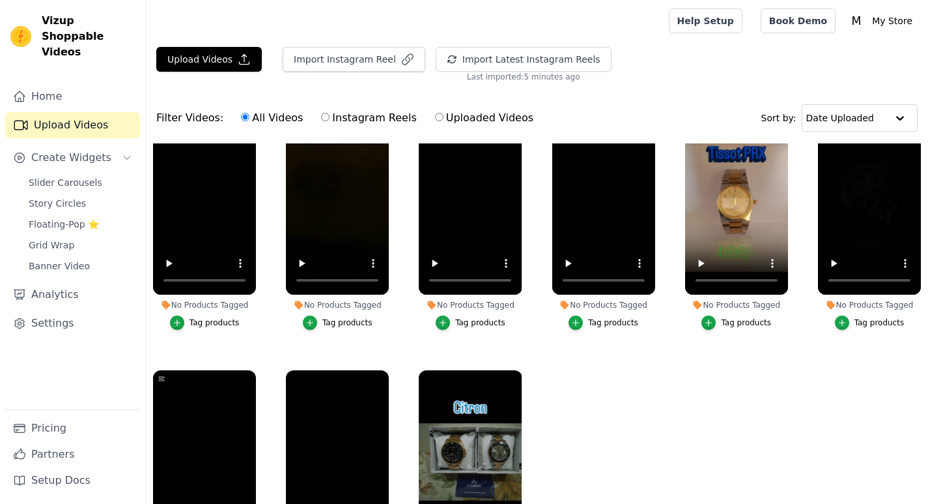
scroll to position [58, 0]
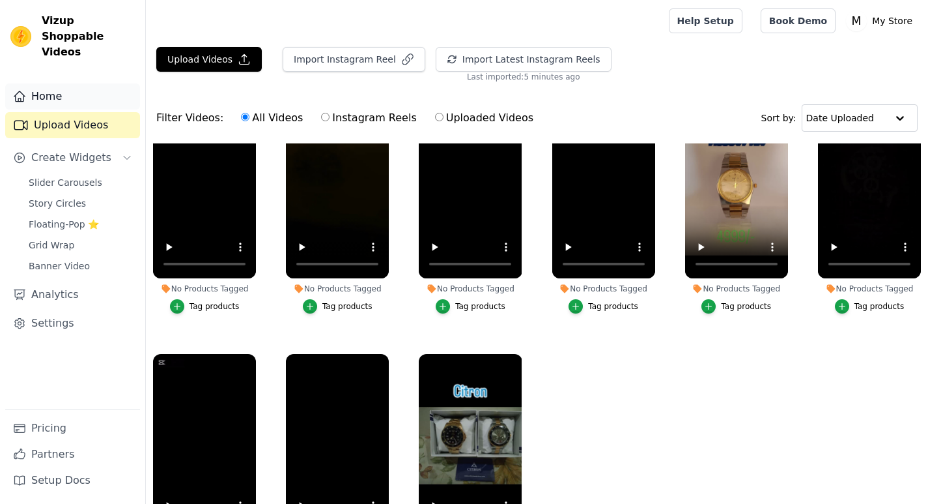
click at [44, 83] on link "Home" at bounding box center [72, 96] width 135 height 26
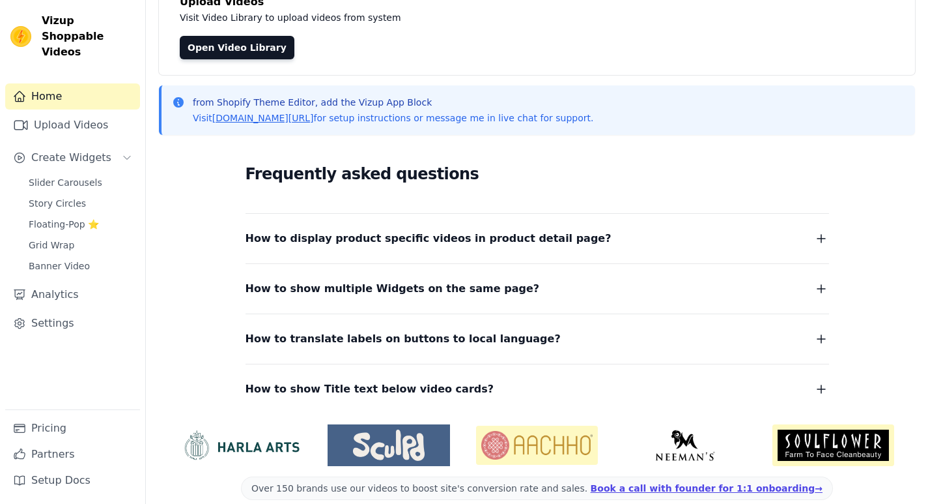
scroll to position [117, 0]
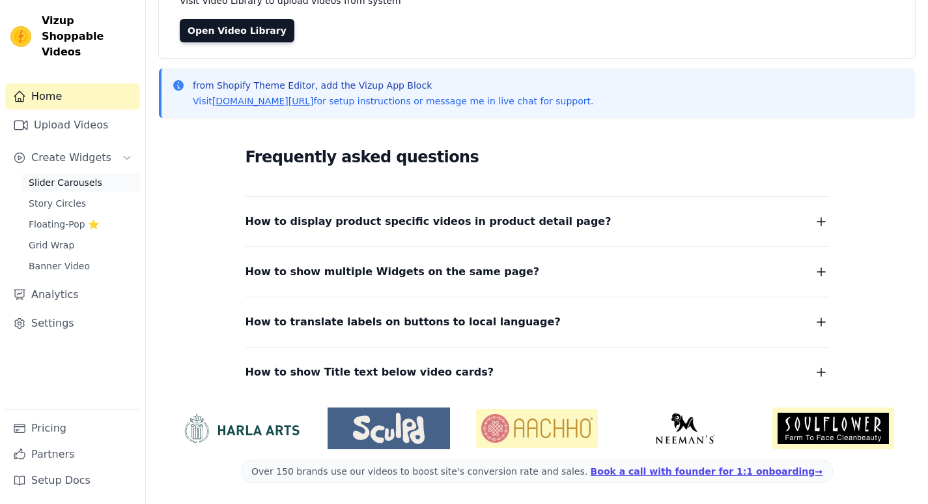
click at [54, 176] on span "Slider Carousels" at bounding box center [66, 182] width 74 height 13
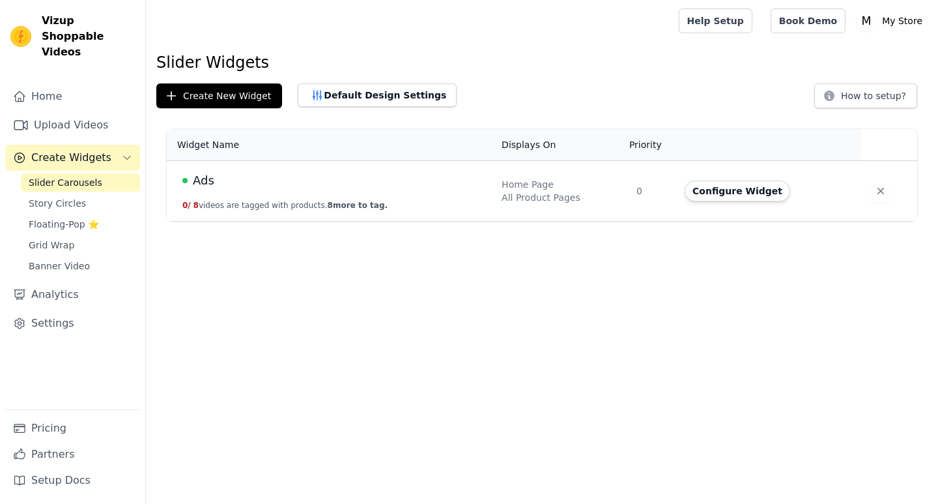
click at [240, 183] on div "Ads" at bounding box center [334, 180] width 304 height 18
click at [196, 177] on span "Ads" at bounding box center [204, 180] width 22 height 18
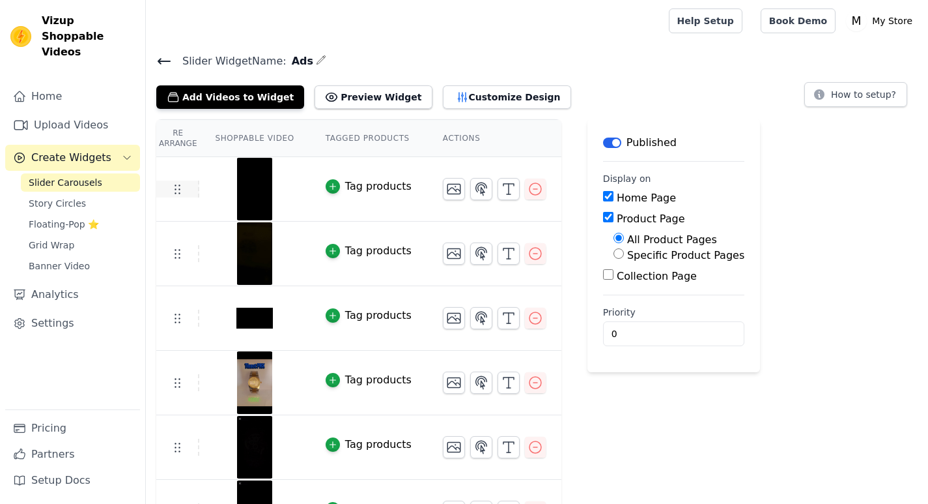
click at [180, 186] on icon at bounding box center [177, 189] width 16 height 16
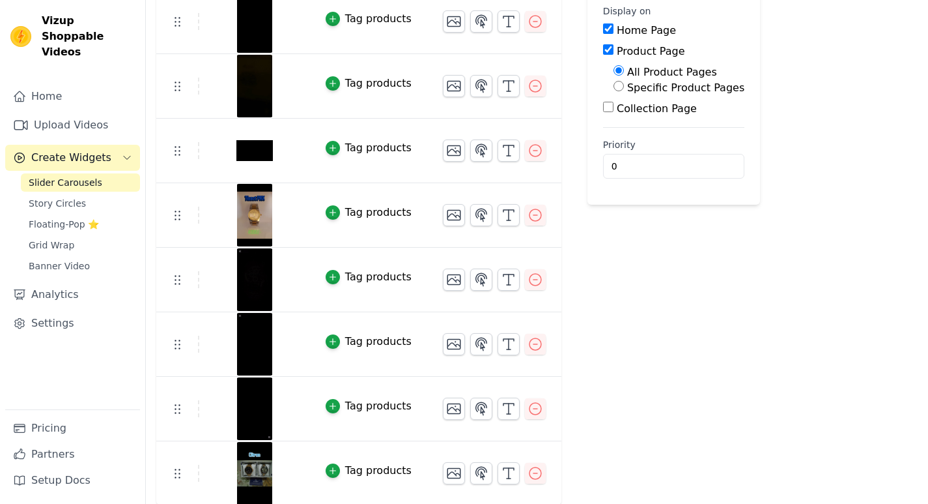
scroll to position [169, 0]
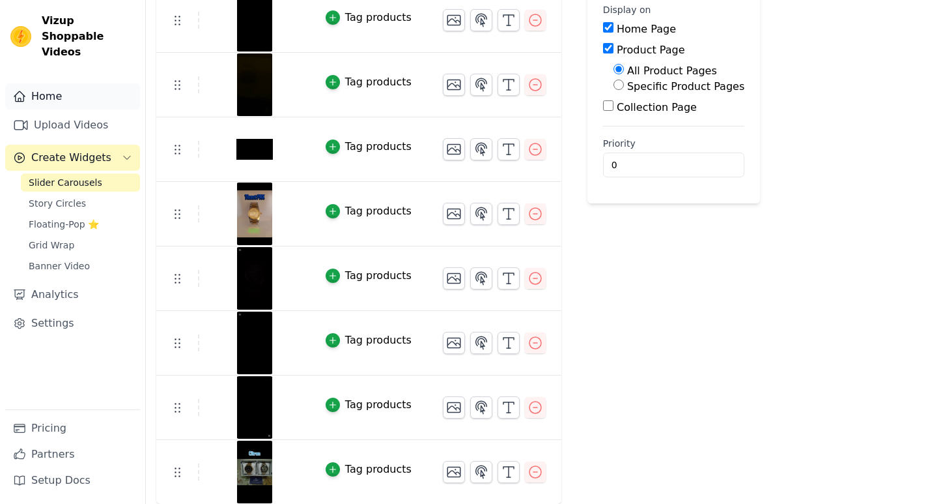
click at [31, 85] on link "Home" at bounding box center [72, 96] width 135 height 26
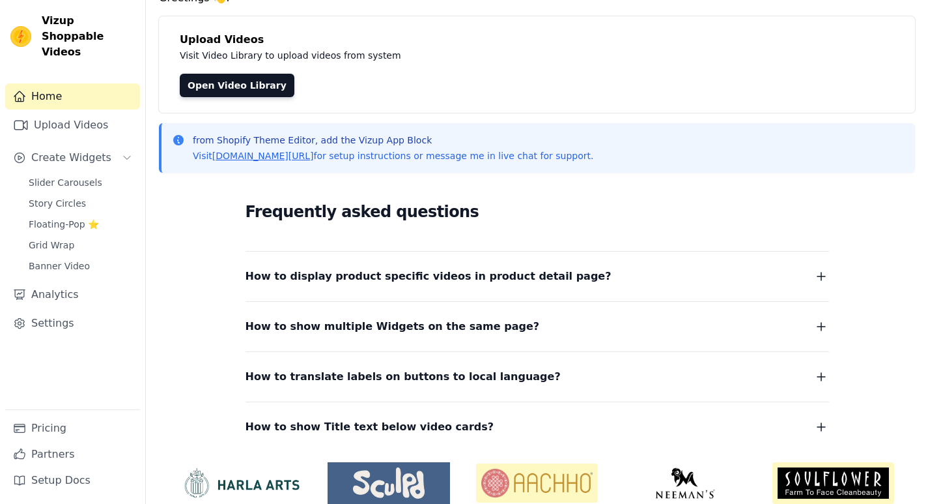
scroll to position [117, 0]
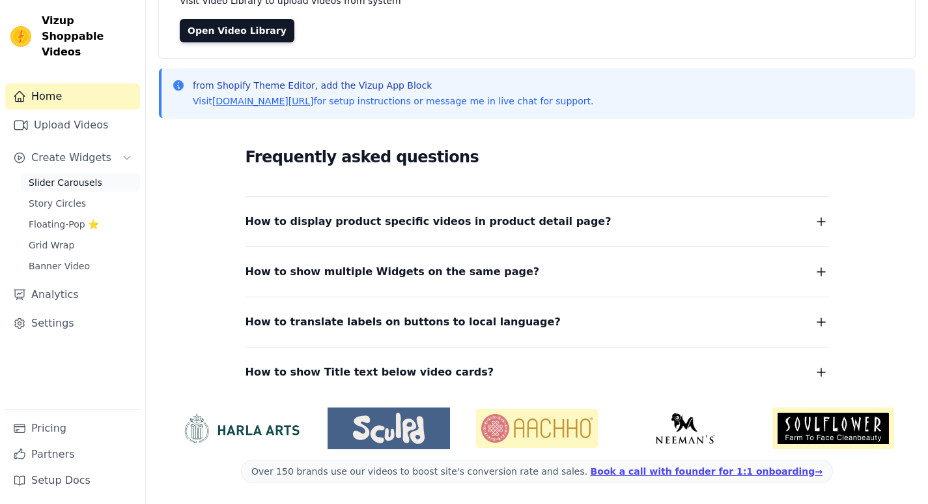
click at [98, 173] on link "Slider Carousels" at bounding box center [80, 182] width 119 height 18
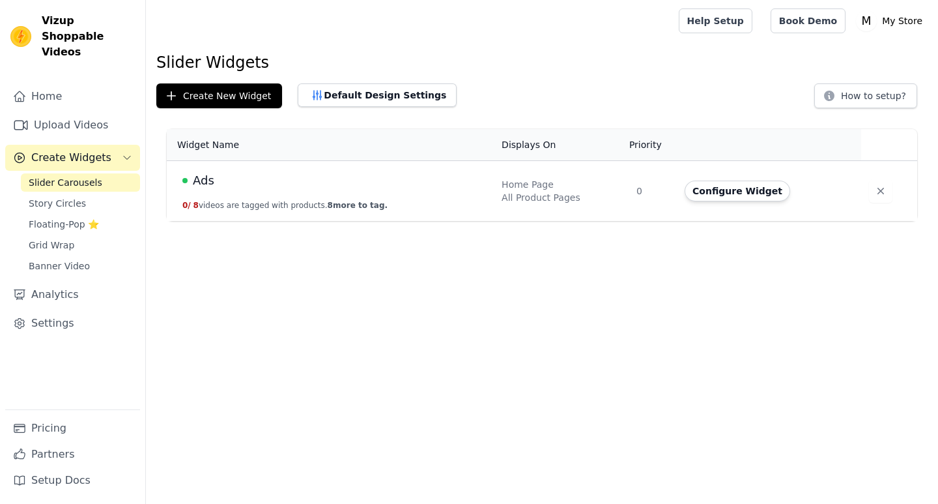
click at [434, 196] on td "Ads 0 / 8 videos are tagged with products. 8 more to tag." at bounding box center [330, 191] width 327 height 61
click at [718, 194] on button "Configure Widget" at bounding box center [738, 190] width 106 height 21
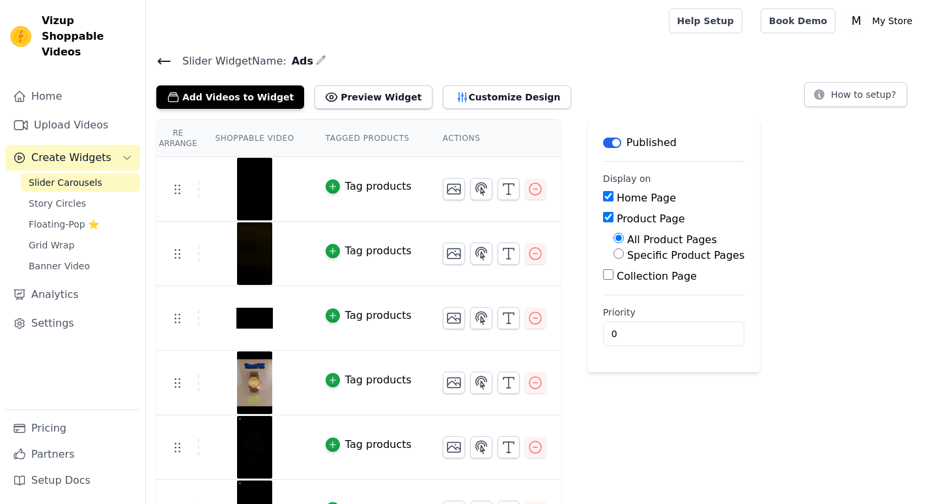
click at [389, 185] on div "Tag products" at bounding box center [378, 187] width 66 height 16
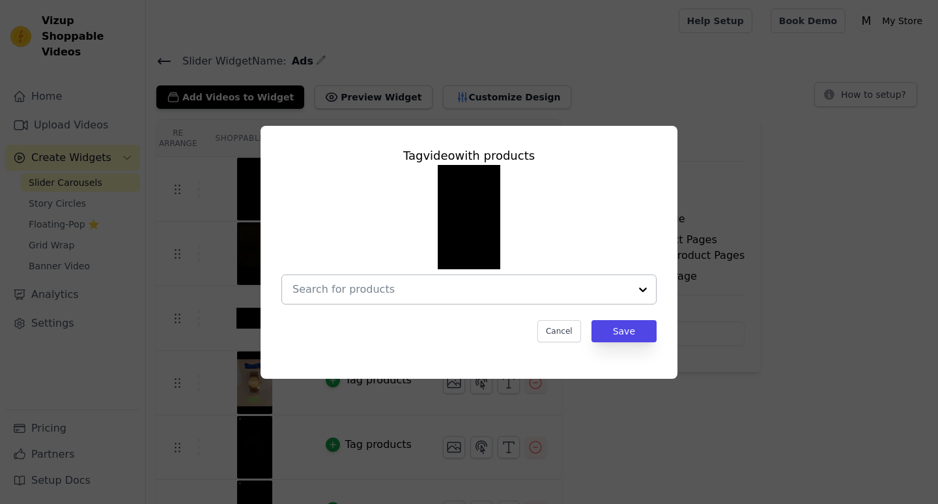
click at [407, 296] on input "text" at bounding box center [462, 289] width 338 height 16
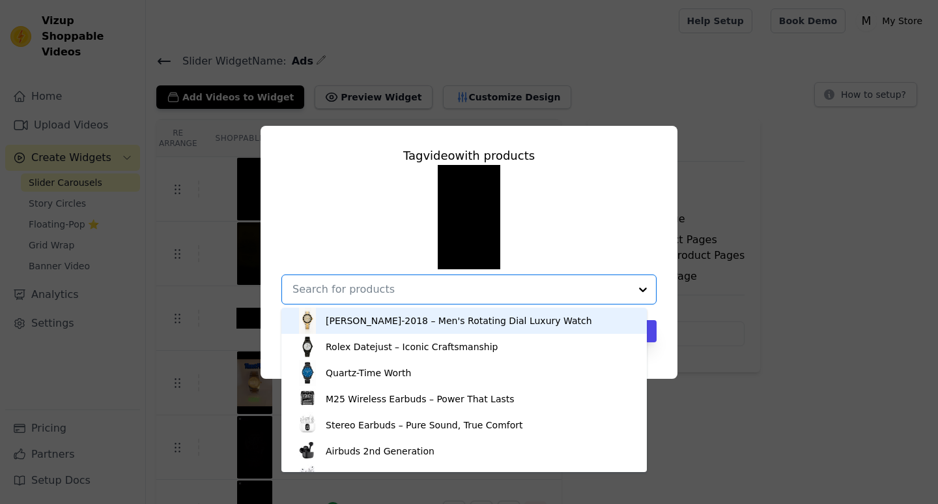
click at [405, 323] on div "[PERSON_NAME]-2018 – Men's Rotating Dial Luxury Watch" at bounding box center [459, 320] width 266 height 13
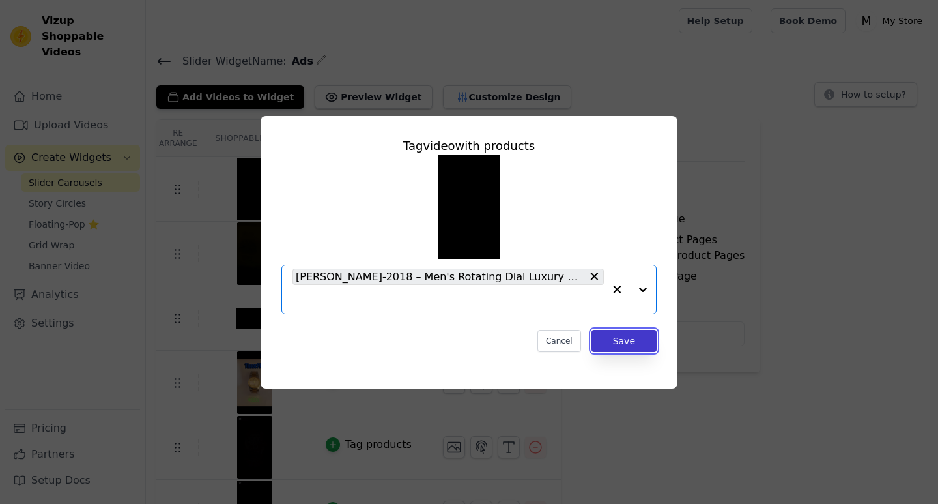
click at [609, 331] on button "Save" at bounding box center [624, 341] width 65 height 22
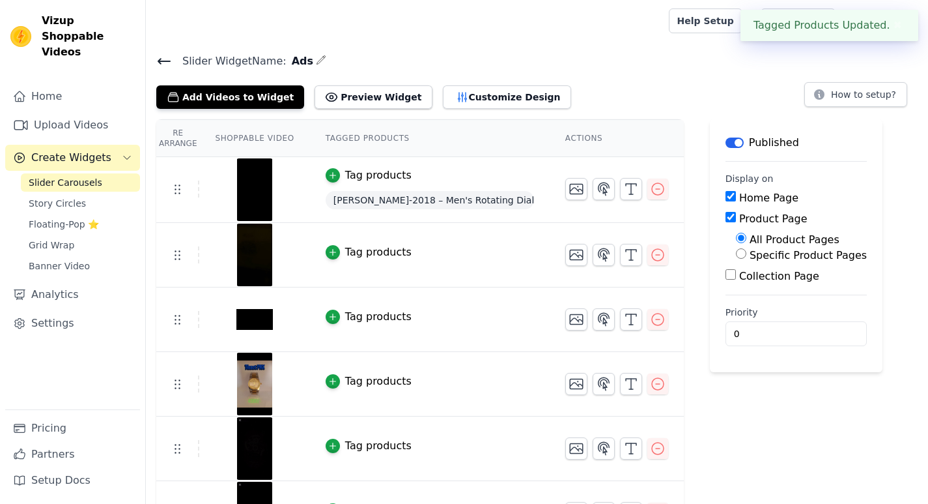
click at [359, 252] on div "Tag products" at bounding box center [378, 252] width 66 height 16
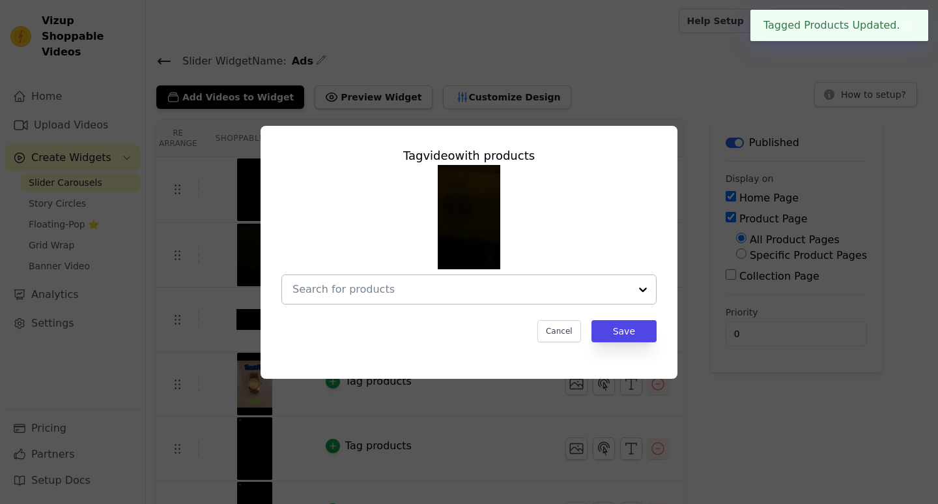
click at [509, 289] on input "text" at bounding box center [462, 289] width 338 height 16
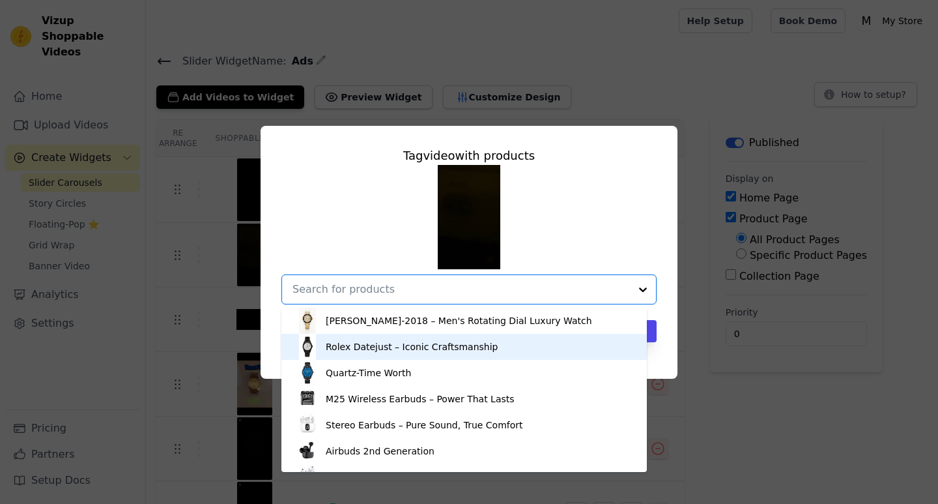
click at [467, 337] on div "Rolex Datejust – Iconic Craftsmanship" at bounding box center [464, 347] width 339 height 26
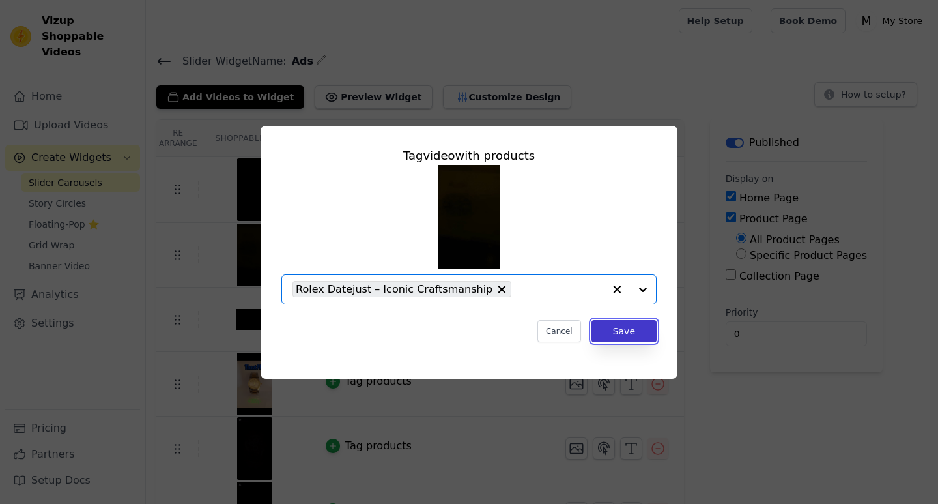
click at [610, 339] on button "Save" at bounding box center [624, 331] width 65 height 22
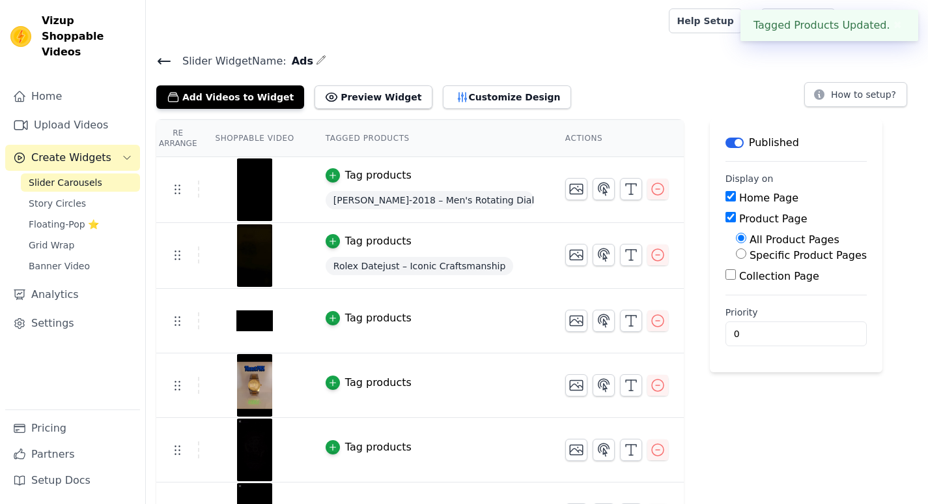
click at [345, 317] on div "Tag products" at bounding box center [378, 318] width 66 height 16
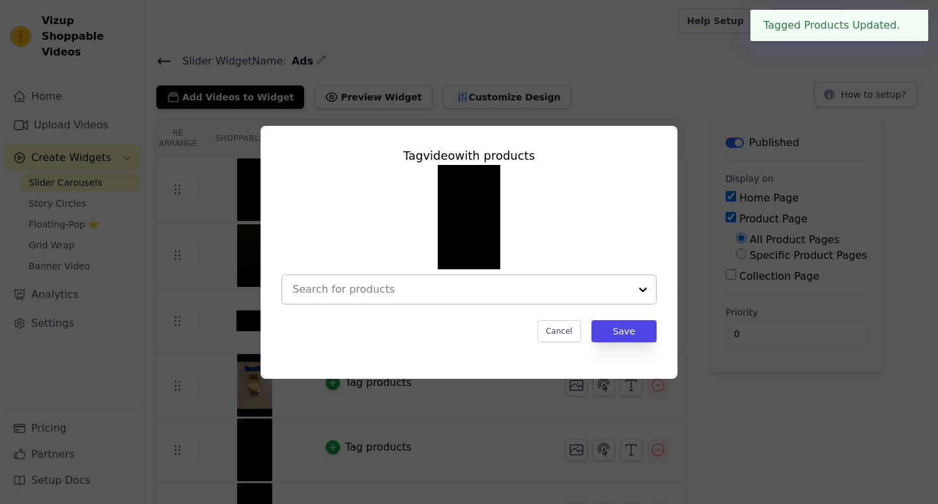
click at [435, 293] on input "text" at bounding box center [462, 289] width 338 height 16
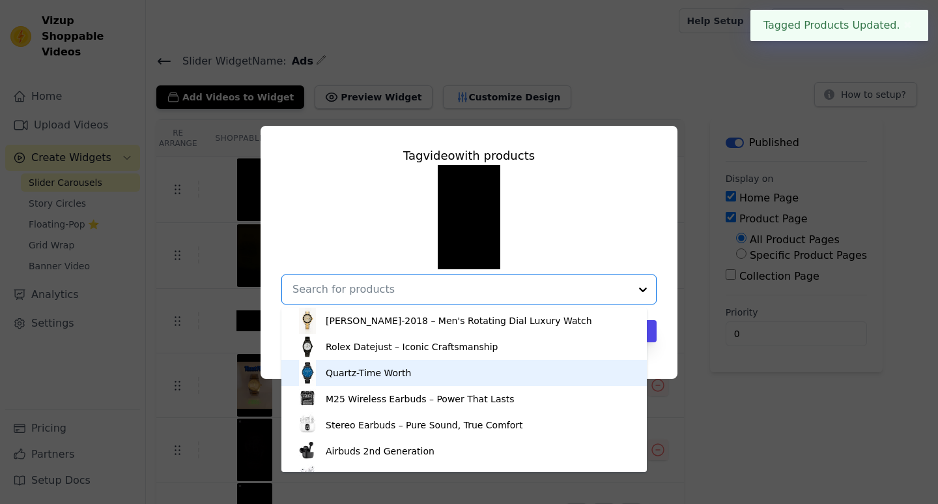
click at [435, 373] on div "Quartz-Time Worth" at bounding box center [464, 373] width 339 height 26
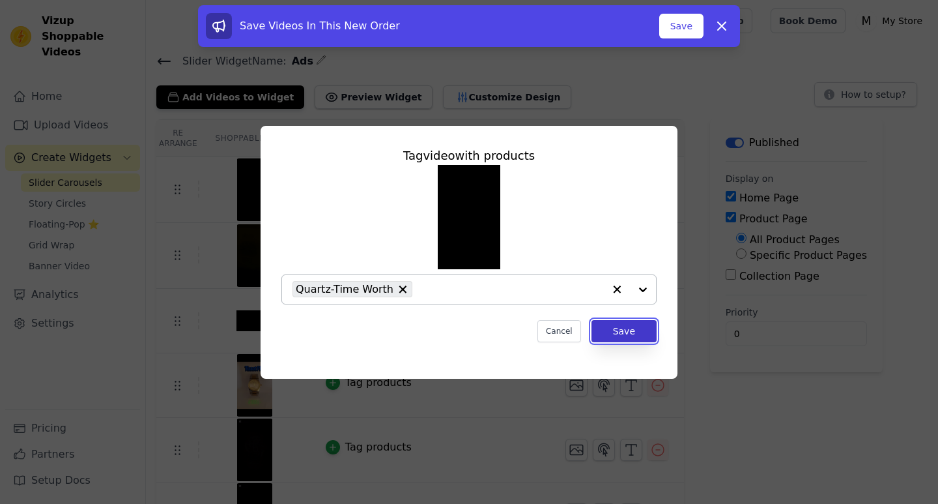
click at [620, 336] on button "Save" at bounding box center [624, 331] width 65 height 22
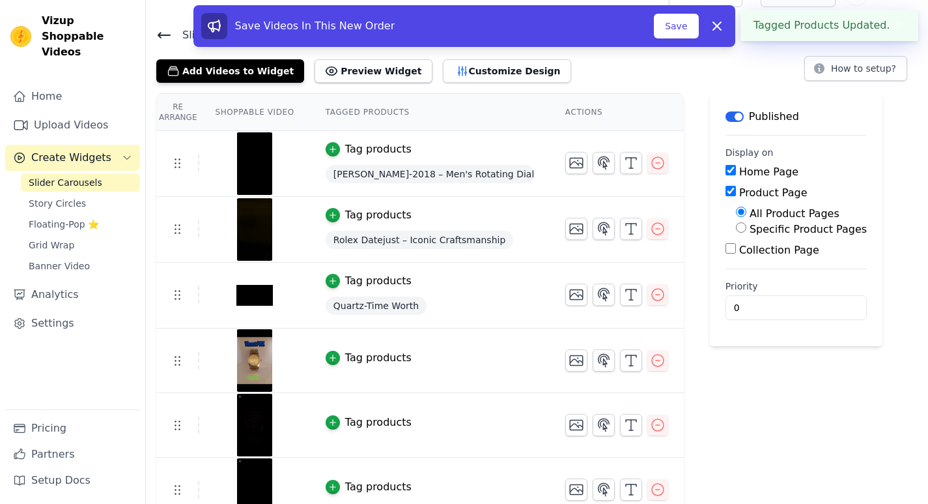
scroll to position [65, 0]
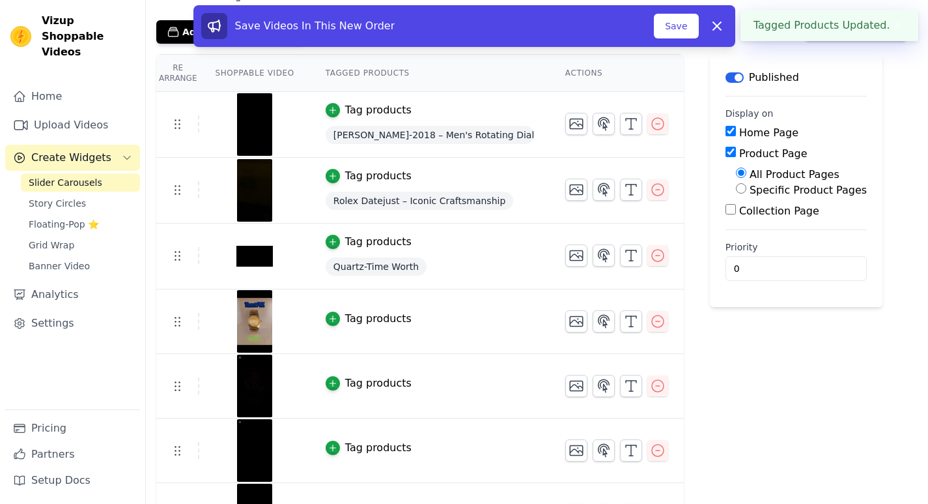
click at [352, 319] on div "Tag products" at bounding box center [378, 319] width 66 height 16
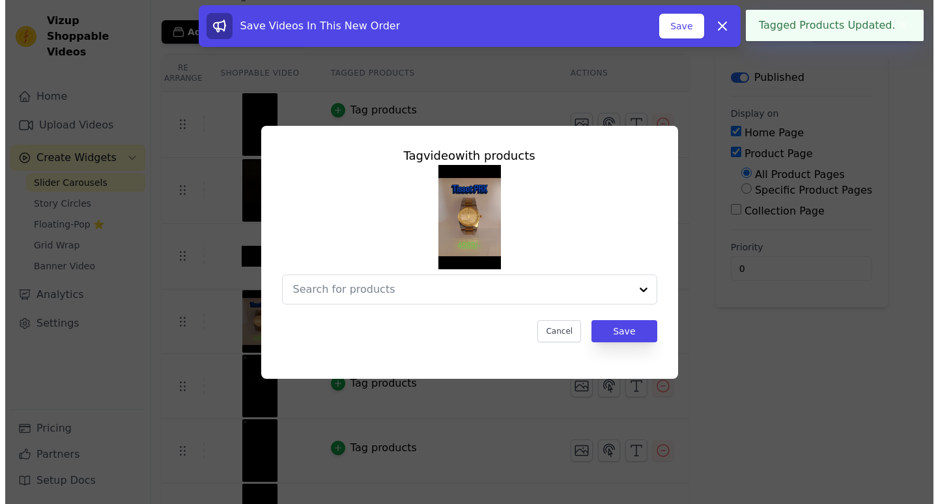
scroll to position [0, 0]
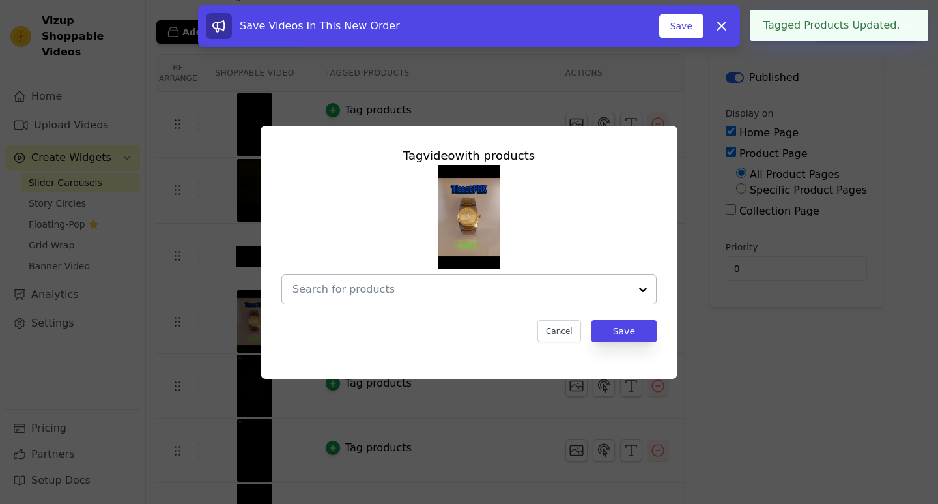
click at [449, 287] on input "text" at bounding box center [462, 289] width 338 height 16
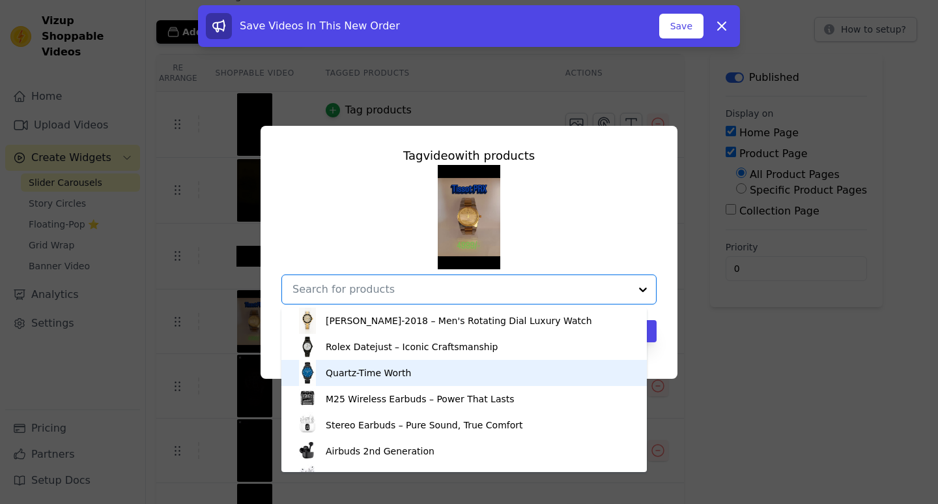
click at [398, 362] on div "Quartz-Time Worth" at bounding box center [464, 373] width 339 height 26
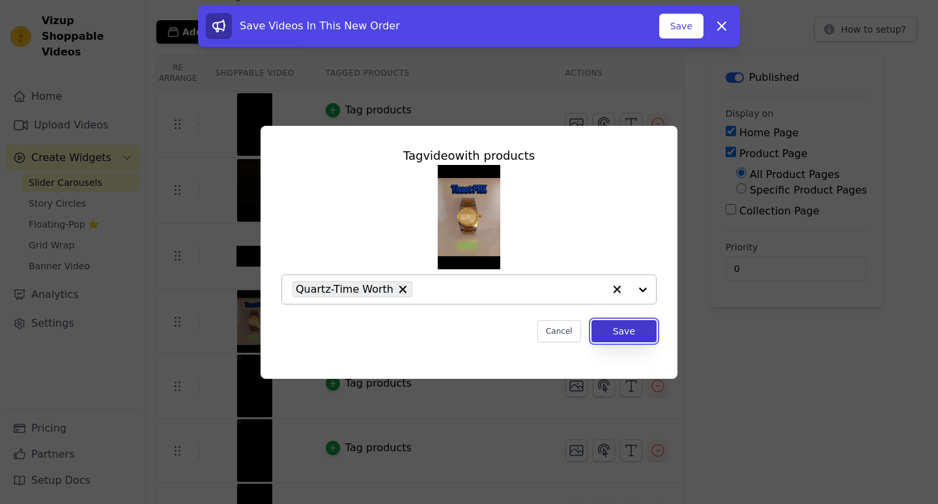
click at [605, 334] on button "Save" at bounding box center [624, 331] width 65 height 22
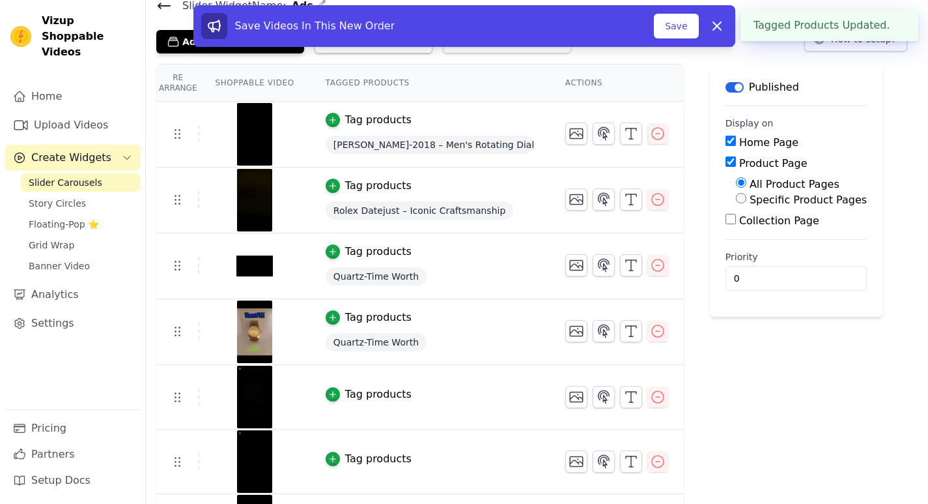
scroll to position [130, 0]
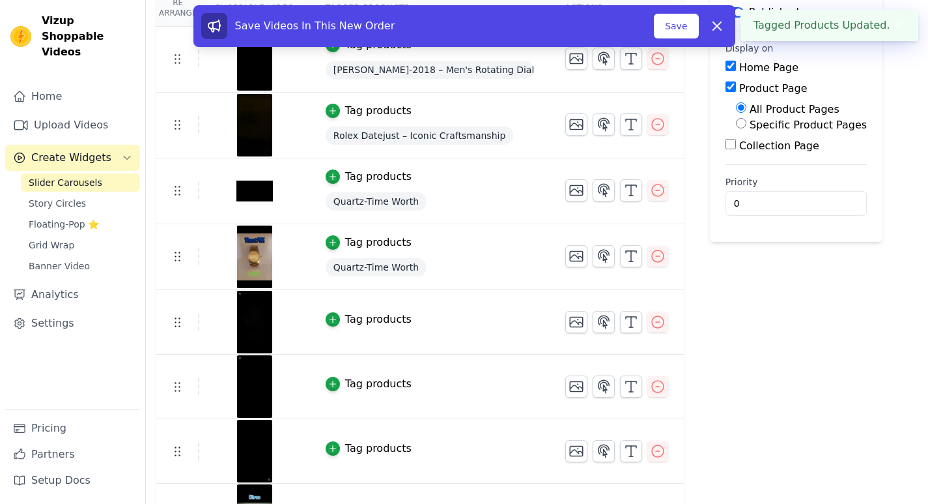
click at [356, 322] on div "Tag products" at bounding box center [378, 319] width 66 height 16
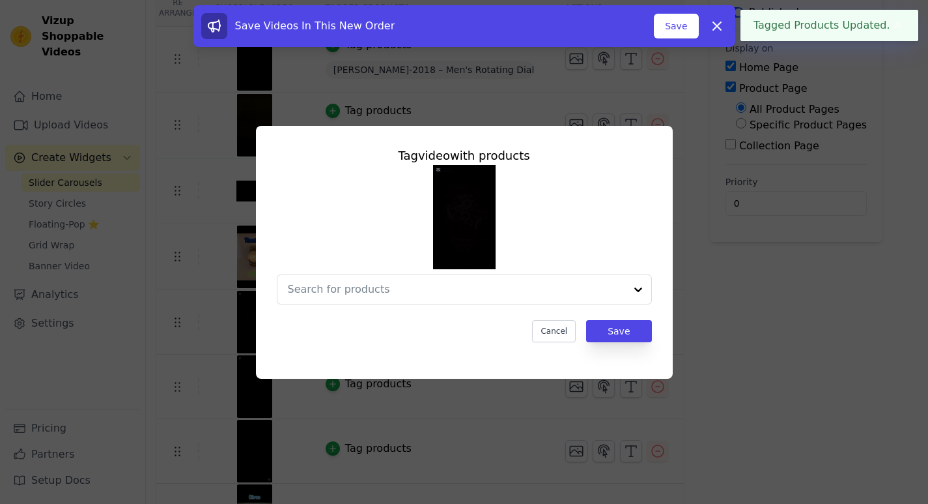
scroll to position [0, 0]
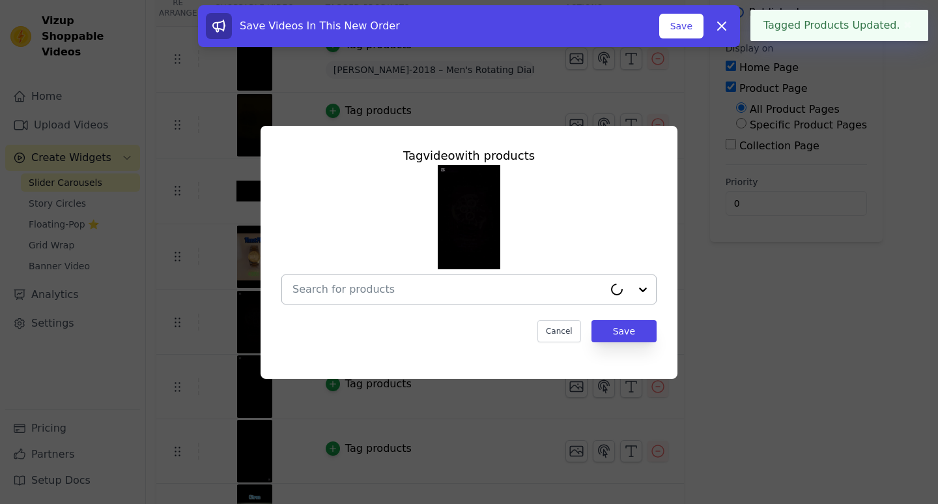
click at [445, 296] on input "text" at bounding box center [448, 289] width 311 height 16
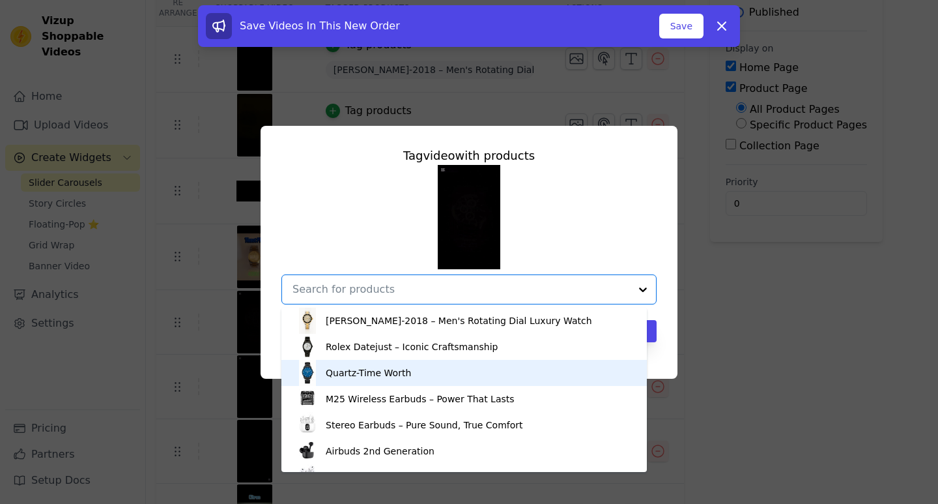
click at [424, 366] on div "Quartz-Time Worth" at bounding box center [464, 373] width 339 height 26
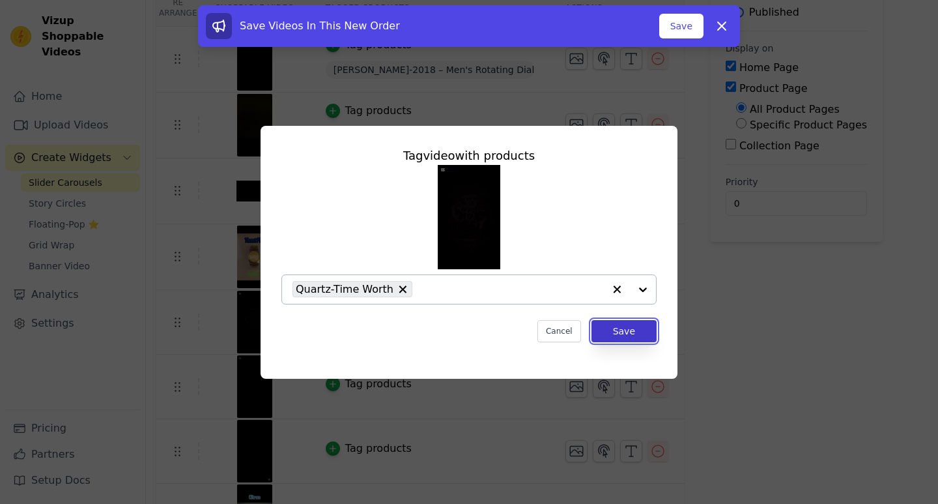
click at [625, 340] on button "Save" at bounding box center [624, 331] width 65 height 22
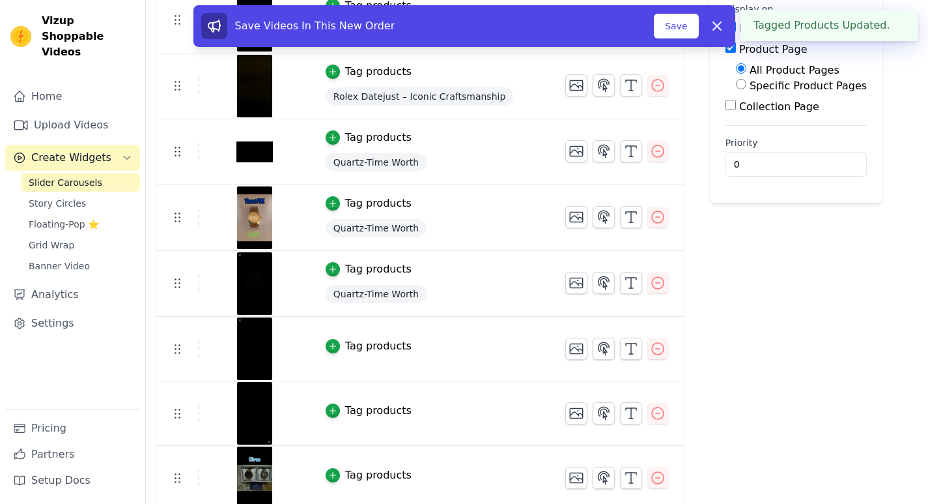
scroll to position [175, 0]
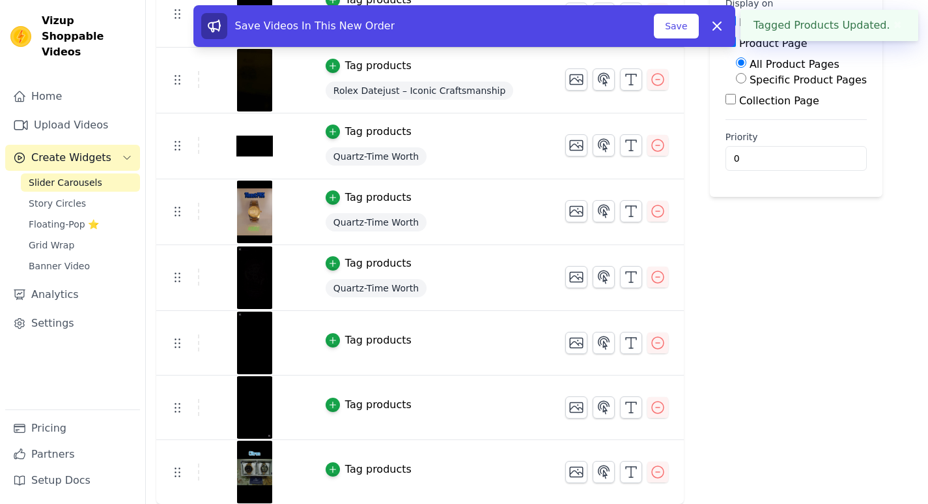
click at [370, 344] on div "Tag products" at bounding box center [378, 340] width 66 height 16
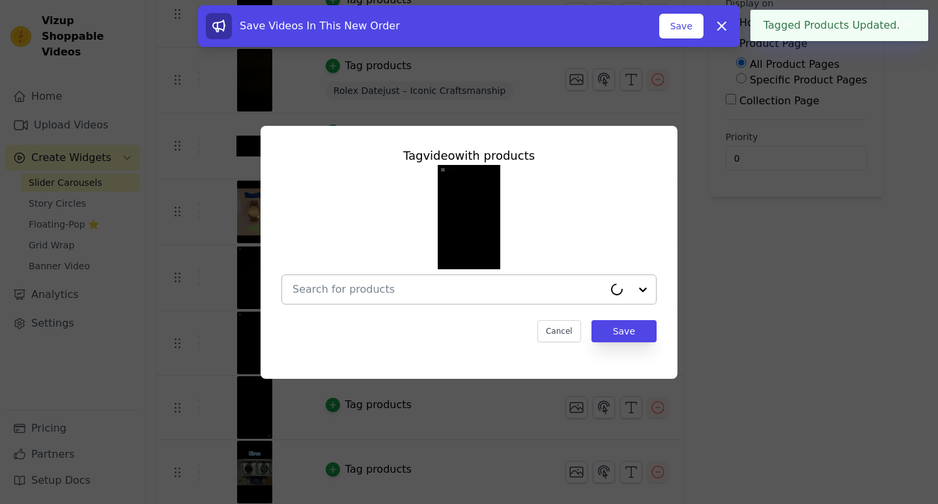
click at [511, 291] on input "text" at bounding box center [448, 289] width 311 height 16
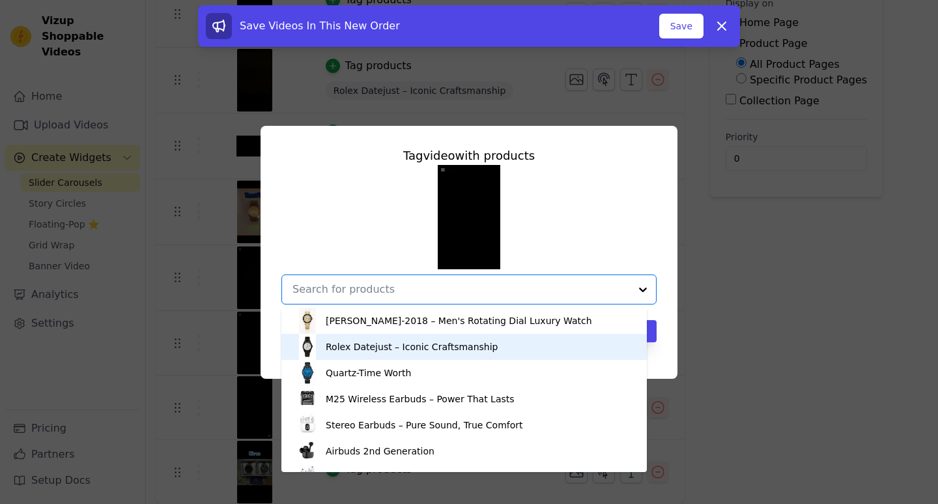
click at [399, 343] on div "Rolex Datejust – Iconic Craftsmanship" at bounding box center [412, 346] width 172 height 13
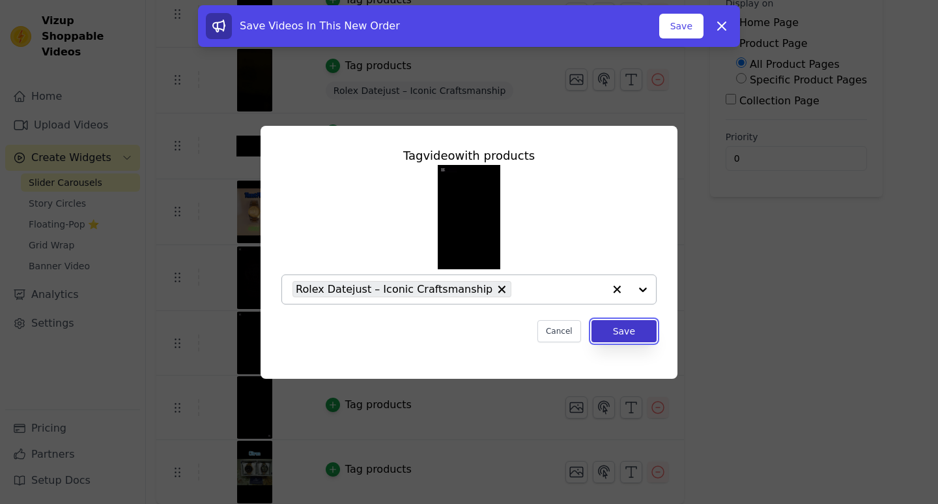
click at [604, 338] on button "Save" at bounding box center [624, 331] width 65 height 22
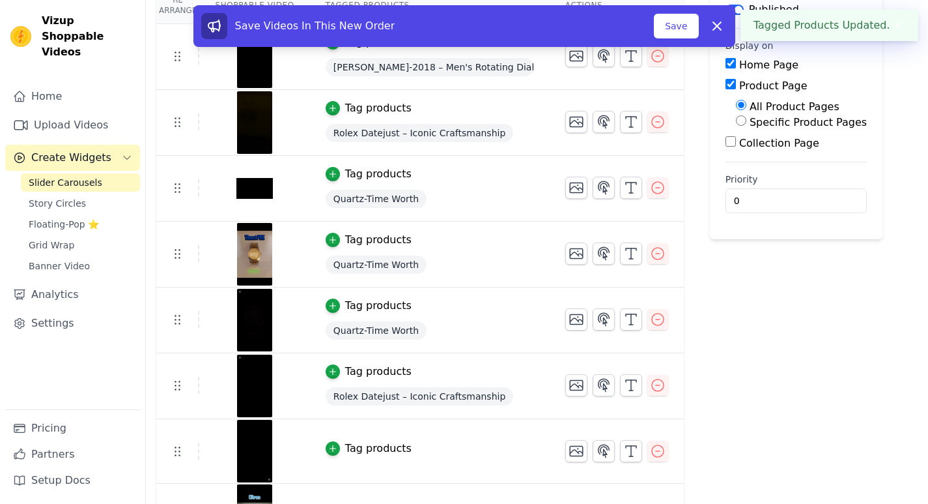
scroll to position [177, 0]
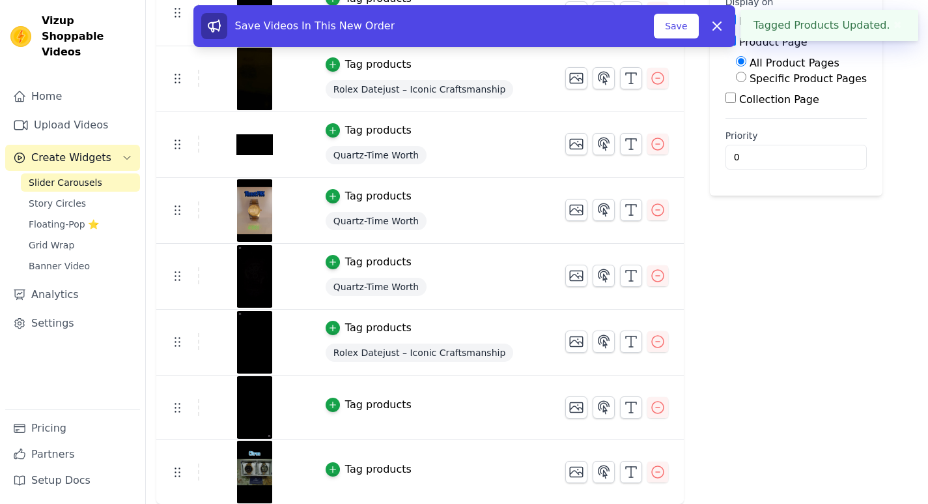
click at [372, 403] on div "Tag products" at bounding box center [378, 405] width 66 height 16
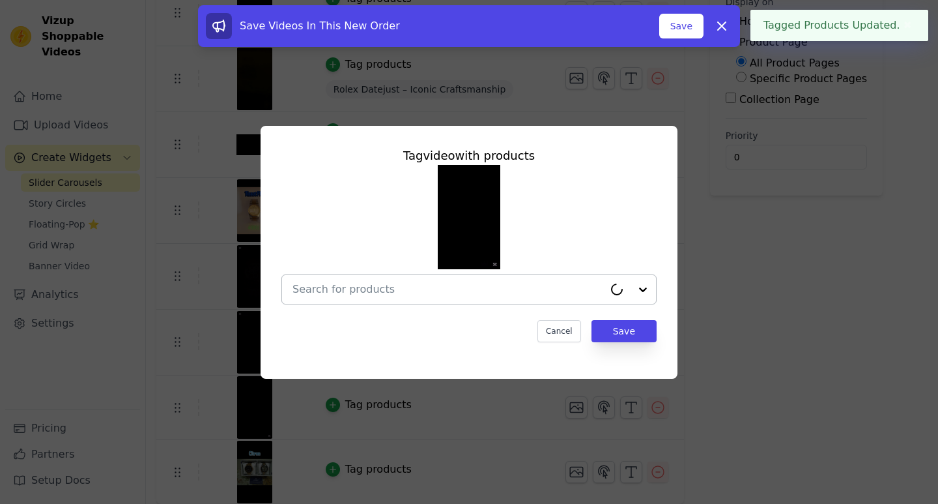
click at [545, 284] on input "text" at bounding box center [448, 289] width 311 height 16
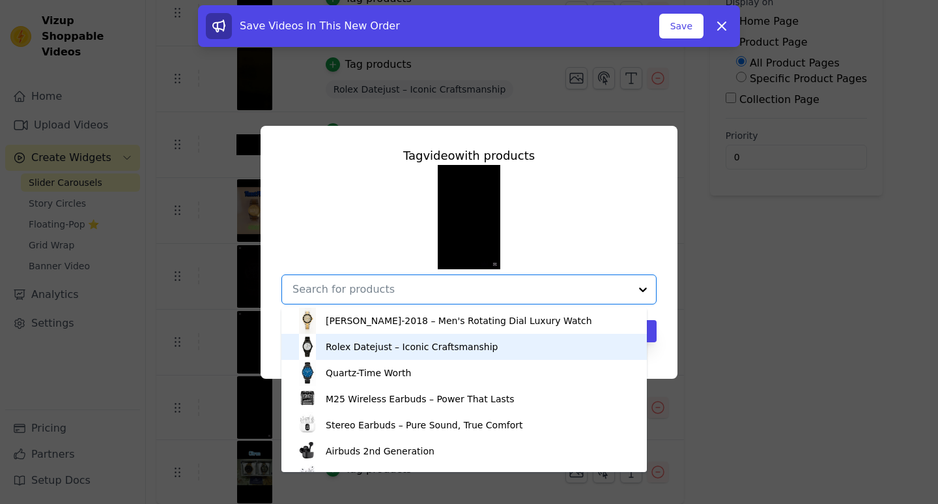
click at [360, 352] on div "Rolex Datejust – Iconic Craftsmanship" at bounding box center [412, 346] width 172 height 13
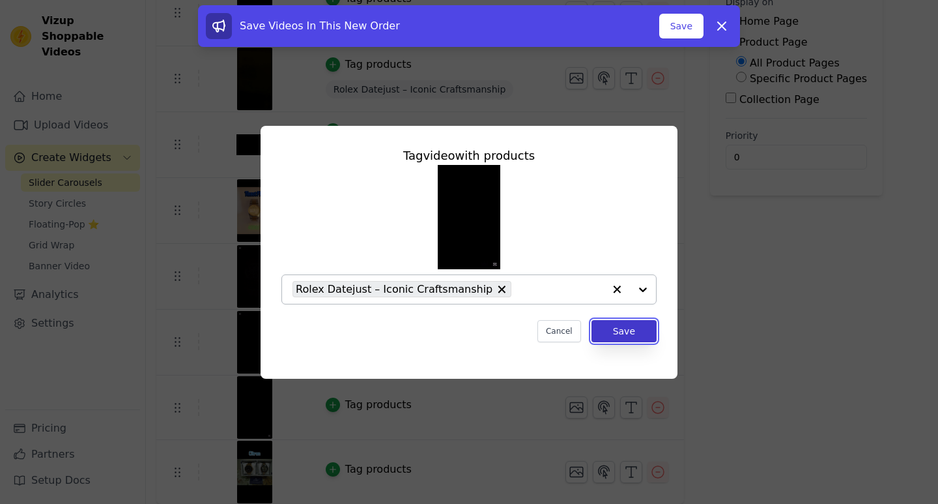
click at [601, 334] on button "Save" at bounding box center [624, 331] width 65 height 22
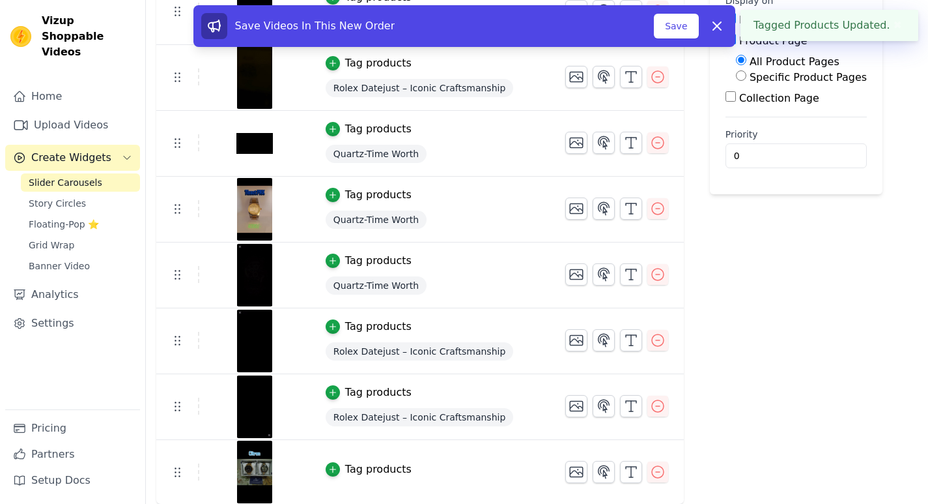
scroll to position [178, 0]
click at [377, 477] on td "Tag products" at bounding box center [430, 472] width 240 height 65
click at [375, 471] on div "Tag products" at bounding box center [378, 469] width 66 height 16
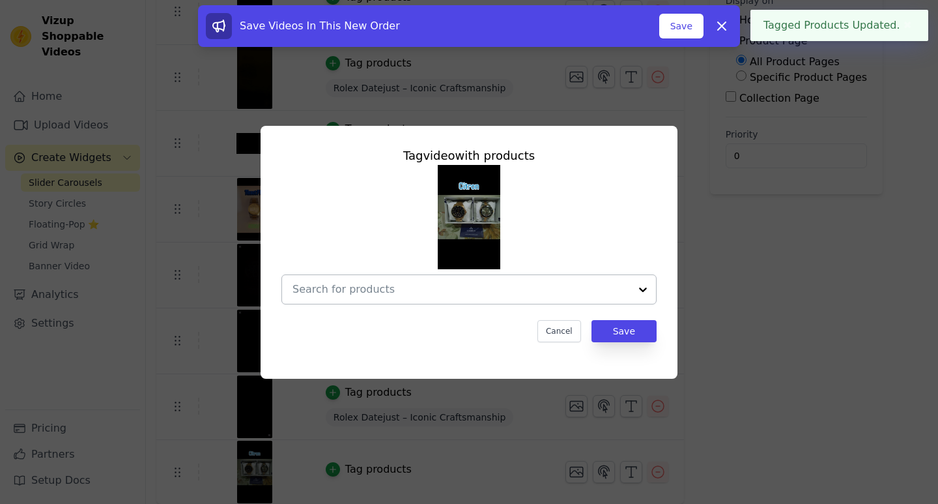
click at [467, 303] on div at bounding box center [462, 289] width 338 height 29
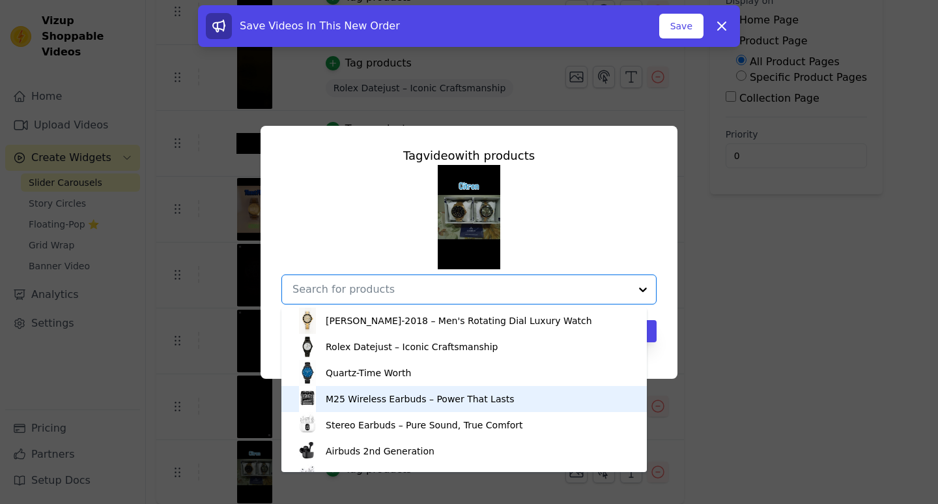
click at [456, 401] on div "M25 Wireless Earbuds – Power That Lasts" at bounding box center [420, 398] width 189 height 13
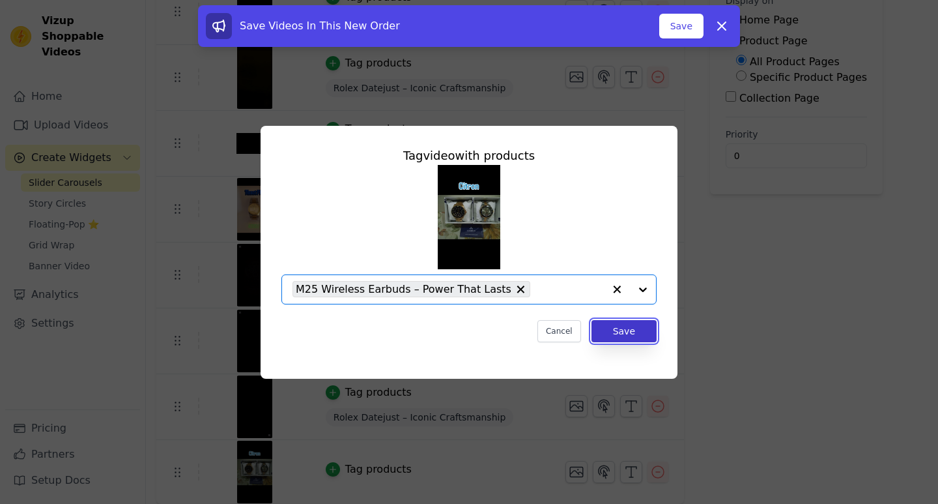
click at [642, 337] on button "Save" at bounding box center [624, 331] width 65 height 22
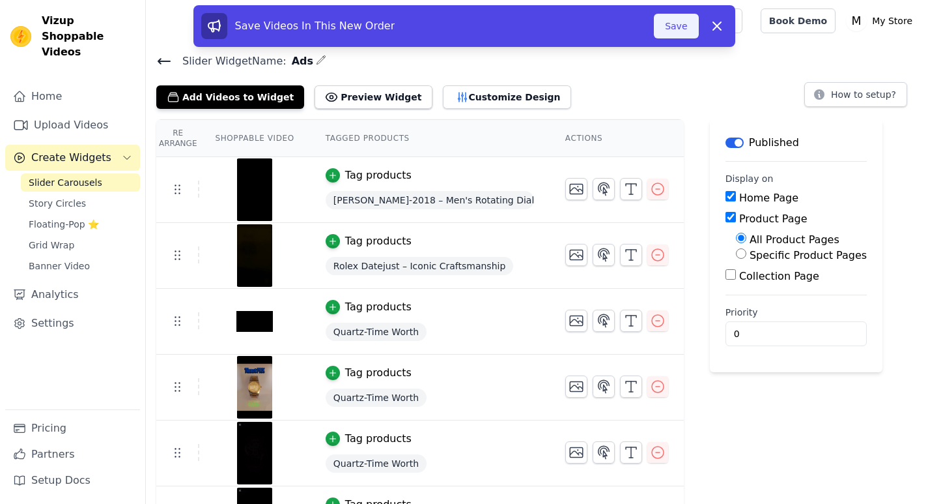
click at [664, 26] on button "Save" at bounding box center [676, 26] width 44 height 25
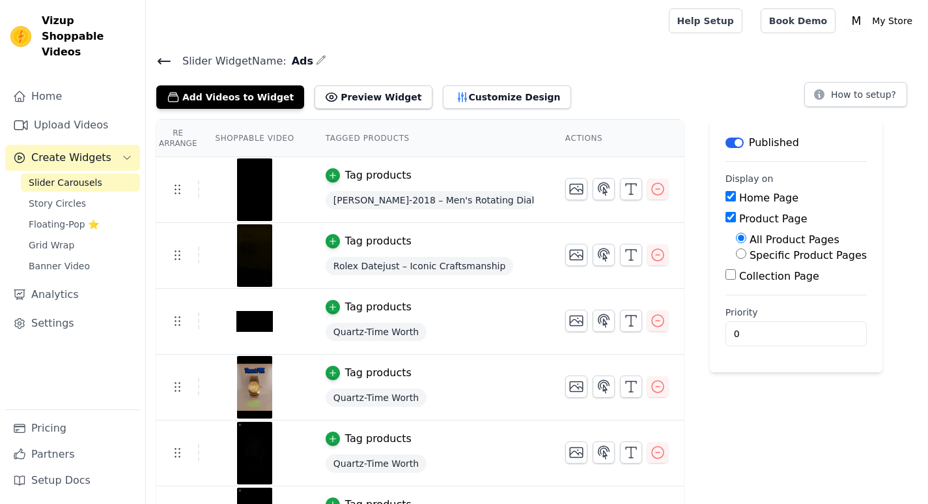
click at [42, 176] on span "Slider Carousels" at bounding box center [66, 182] width 74 height 13
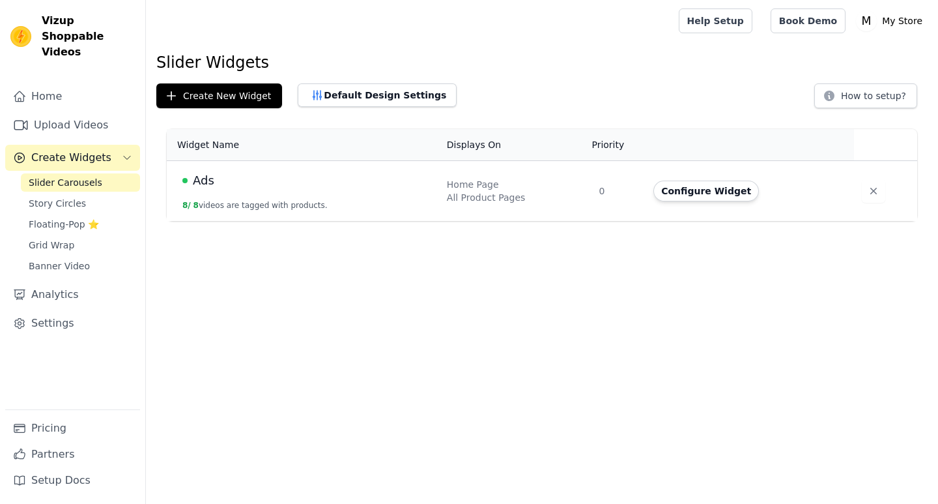
click at [358, 221] on html "Vizup Shoppable Videos Home Upload Videos Create Widgets Slider Carousels Story…" at bounding box center [469, 110] width 938 height 221
click at [35, 310] on link "Settings" at bounding box center [72, 323] width 135 height 26
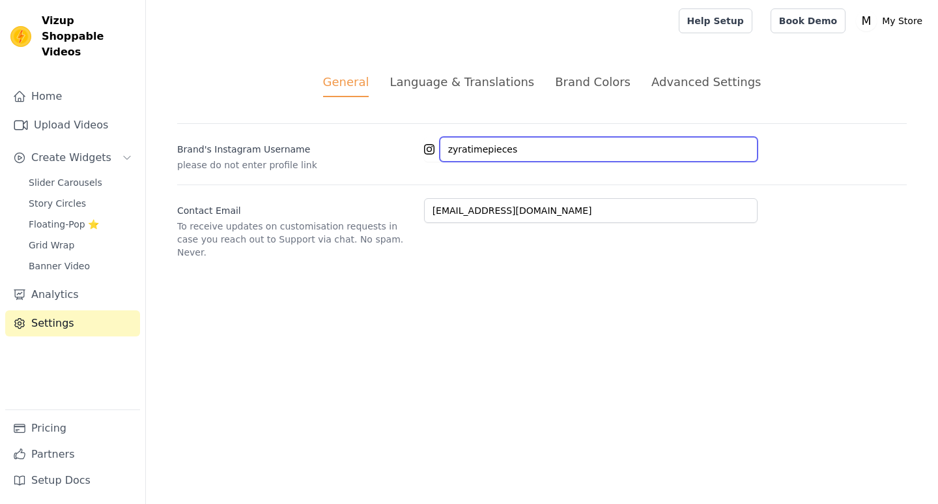
click at [520, 141] on input "zyratimepieces" at bounding box center [599, 149] width 318 height 25
click at [681, 84] on div "Advanced Settings" at bounding box center [706, 82] width 109 height 18
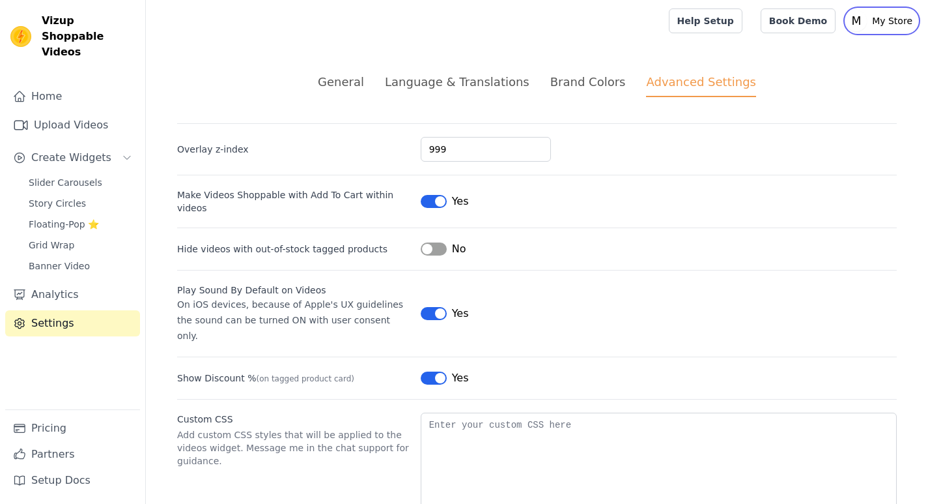
click at [883, 22] on p "My Store" at bounding box center [892, 20] width 51 height 23
click at [827, 98] on link "Sign out" at bounding box center [855, 100] width 125 height 23
